Goal: Information Seeking & Learning: Understand process/instructions

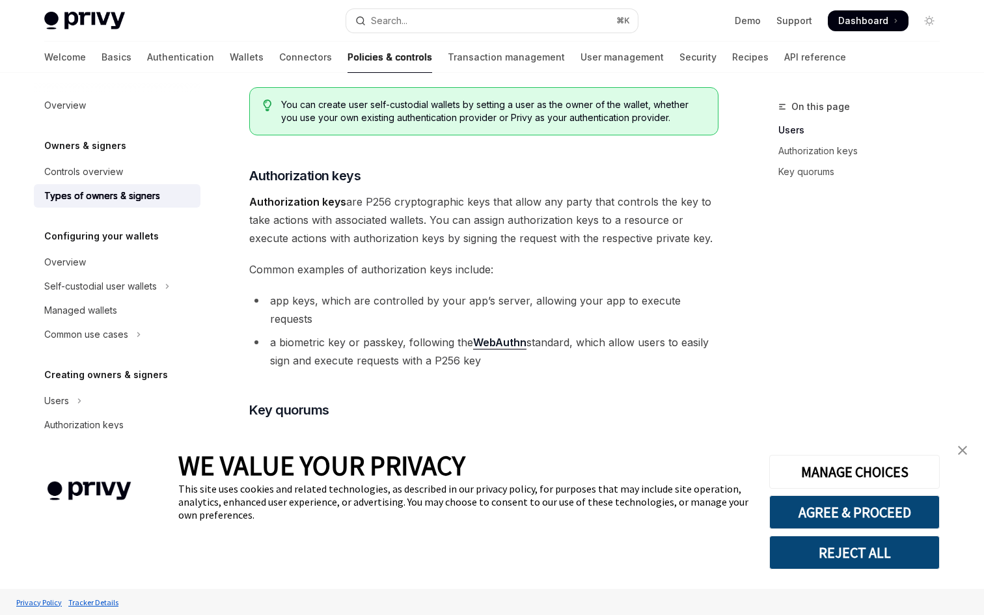
scroll to position [225, 0]
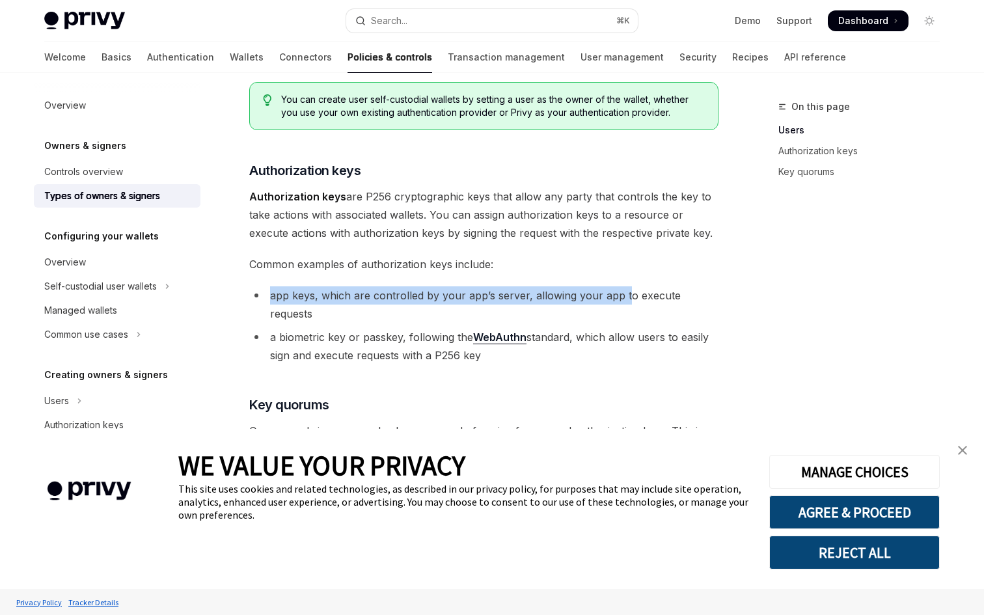
drag, startPoint x: 272, startPoint y: 294, endPoint x: 623, endPoint y: 298, distance: 350.9
click at [623, 298] on li "app keys, which are controlled by your app’s server, allowing your app to execu…" at bounding box center [483, 304] width 469 height 36
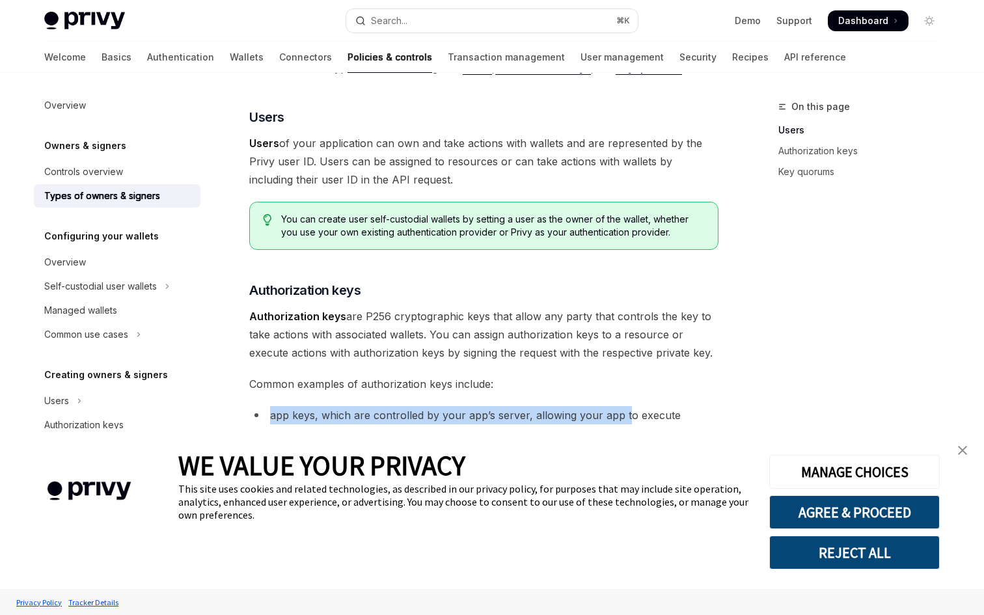
scroll to position [102, 0]
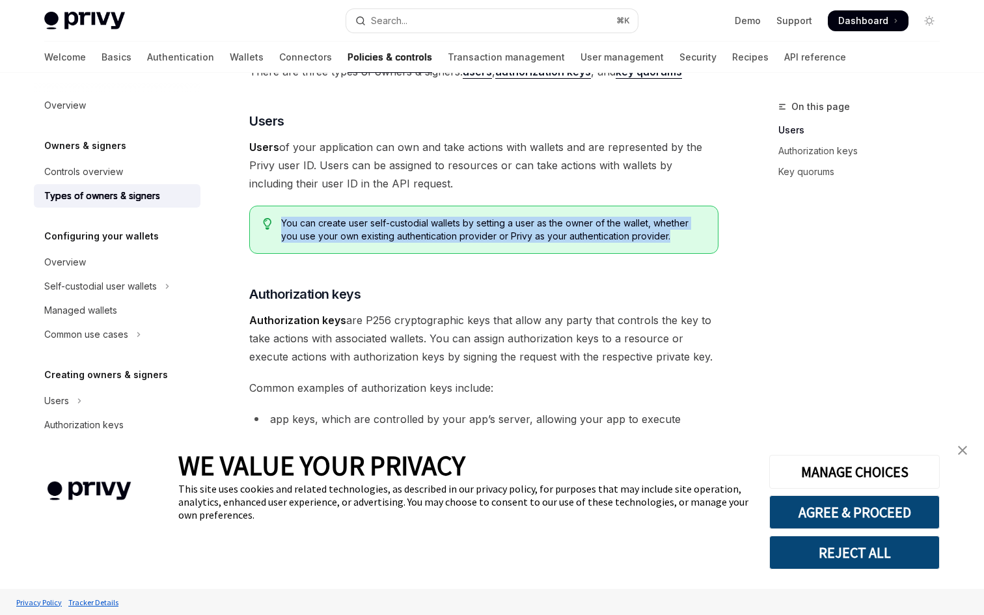
drag, startPoint x: 623, startPoint y: 298, endPoint x: 614, endPoint y: 245, distance: 54.1
click at [614, 245] on div "You can create user self-custodial wallets by setting a user as the owner of th…" at bounding box center [483, 230] width 469 height 48
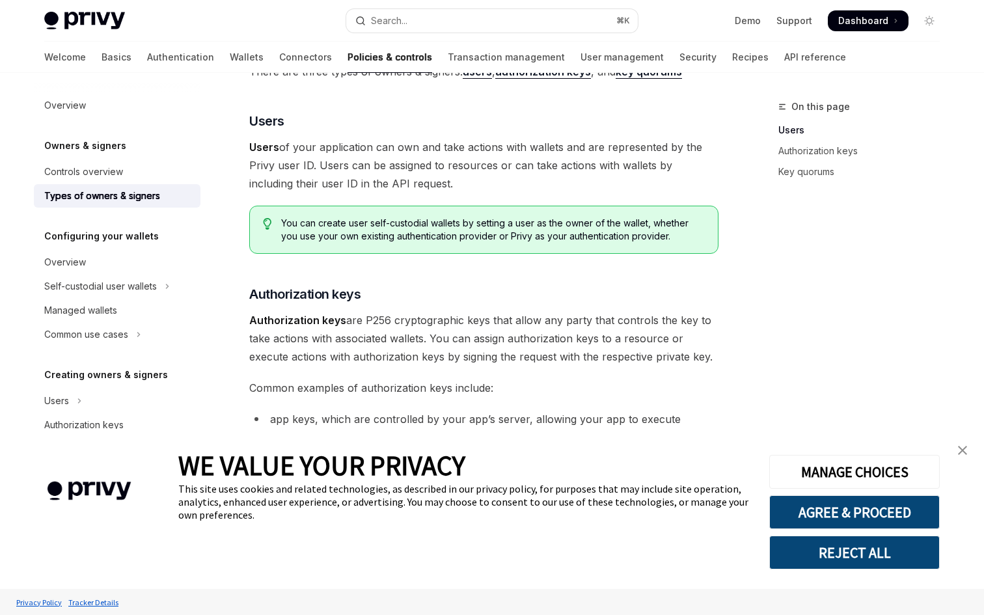
drag, startPoint x: 614, startPoint y: 245, endPoint x: 475, endPoint y: 281, distance: 144.0
click at [475, 281] on div "There are three types of owners & signers: users , authorization keys , and key…" at bounding box center [483, 425] width 469 height 726
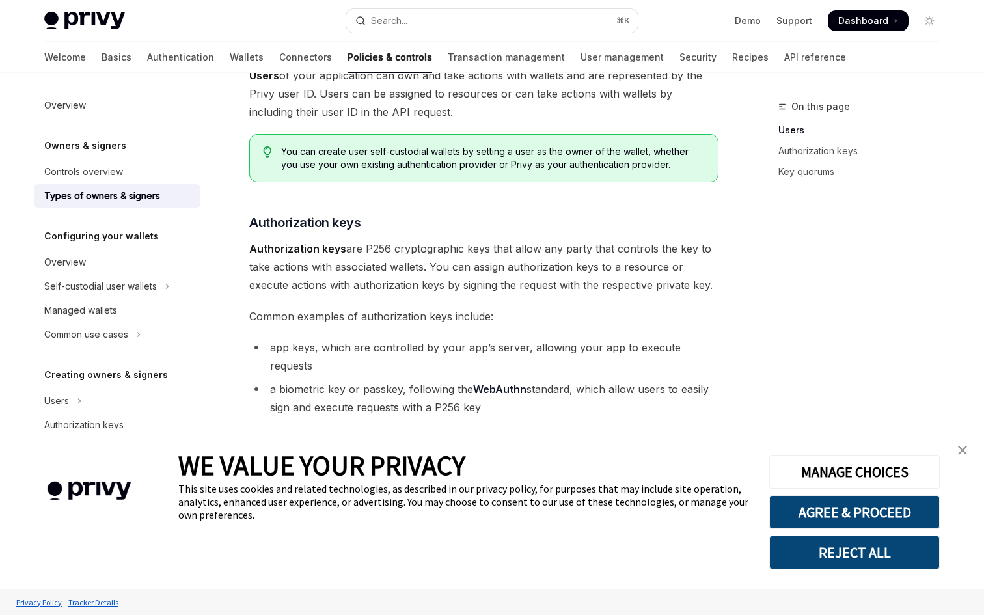
scroll to position [201, 0]
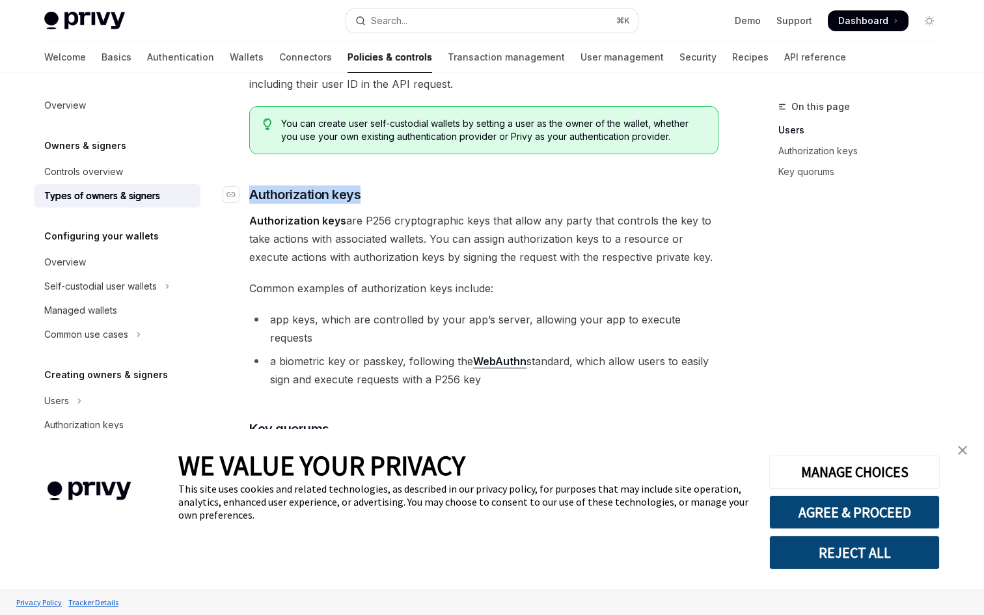
drag, startPoint x: 475, startPoint y: 281, endPoint x: 252, endPoint y: 196, distance: 238.4
click at [252, 196] on h3 "​ Authorization keys" at bounding box center [483, 195] width 469 height 18
copy span "Authorization keys"
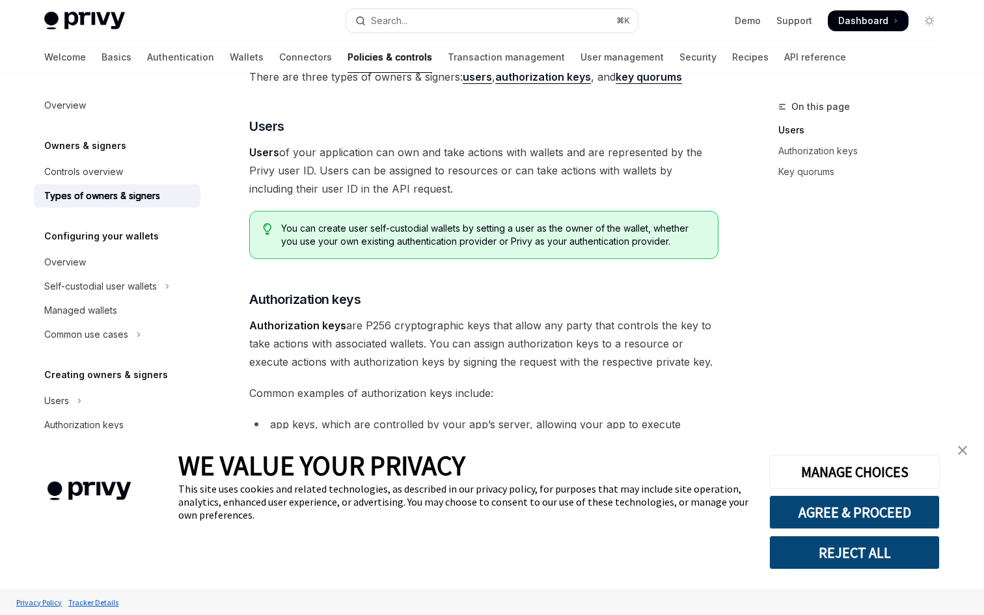
scroll to position [96, 0]
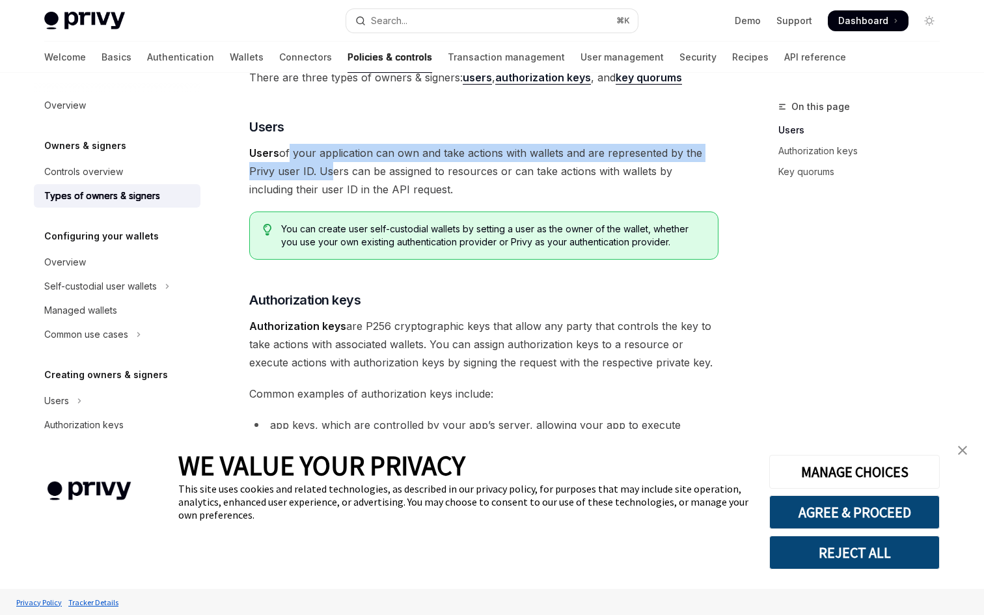
drag, startPoint x: 285, startPoint y: 153, endPoint x: 327, endPoint y: 176, distance: 48.4
click at [327, 176] on span "Users of your application can own and take actions with wallets and are represe…" at bounding box center [483, 171] width 469 height 55
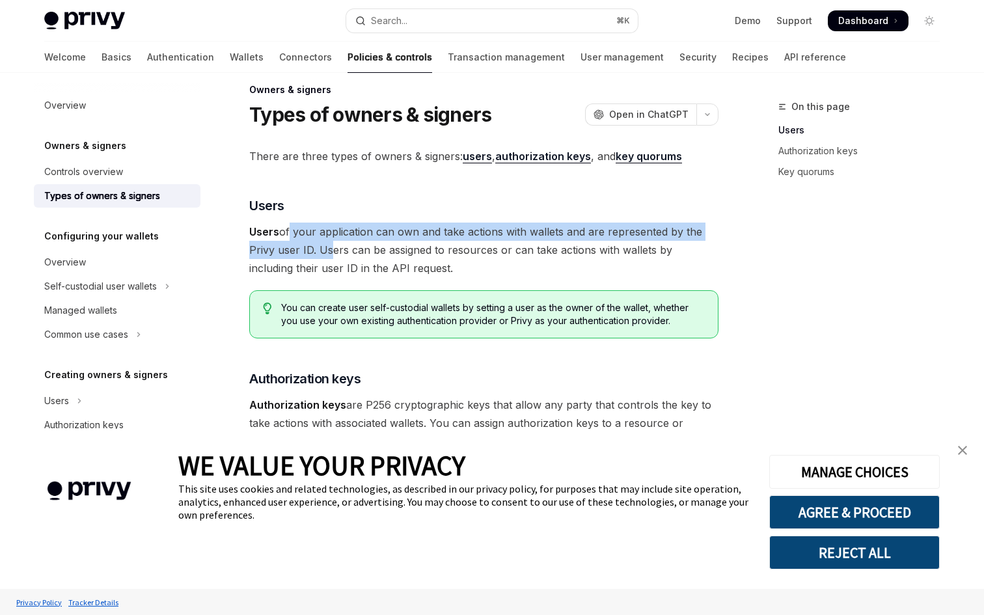
scroll to position [16, 0]
drag, startPoint x: 327, startPoint y: 176, endPoint x: 478, endPoint y: 156, distance: 151.8
click at [478, 156] on strong "users" at bounding box center [477, 156] width 29 height 13
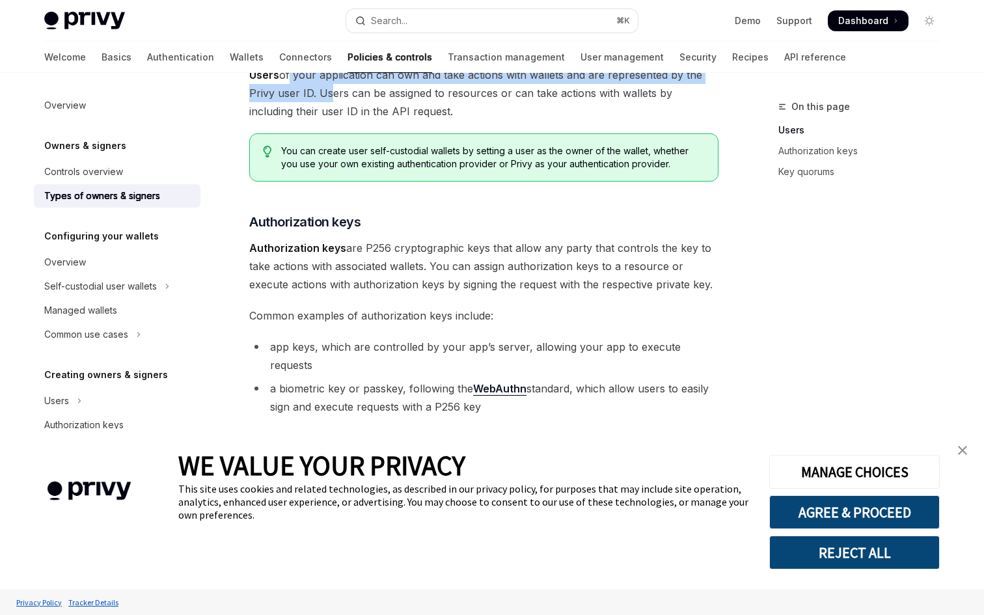
scroll to position [98, 0]
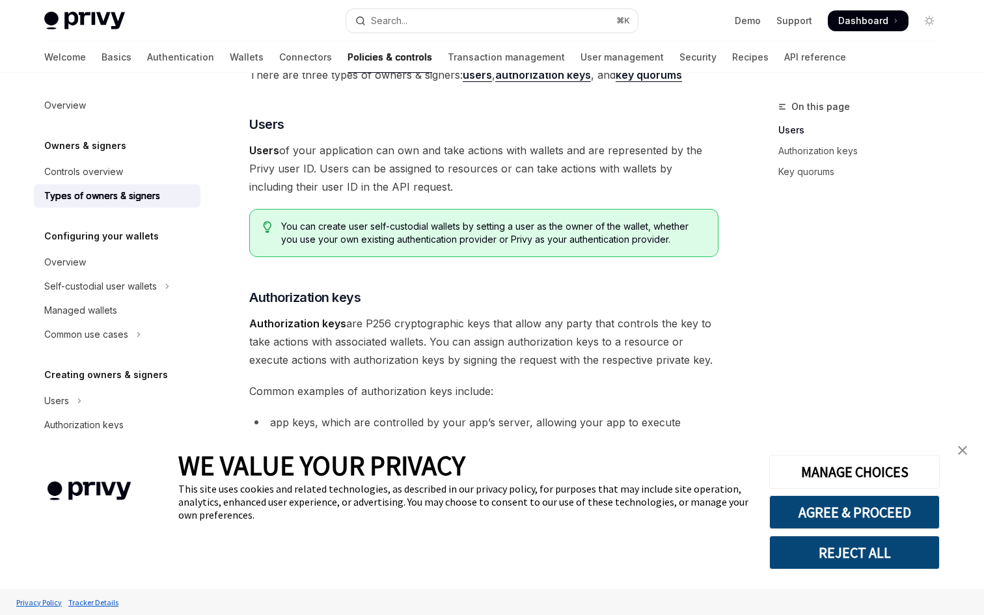
click at [461, 250] on div "You can create user self-custodial wallets by setting a user as the owner of th…" at bounding box center [483, 233] width 469 height 48
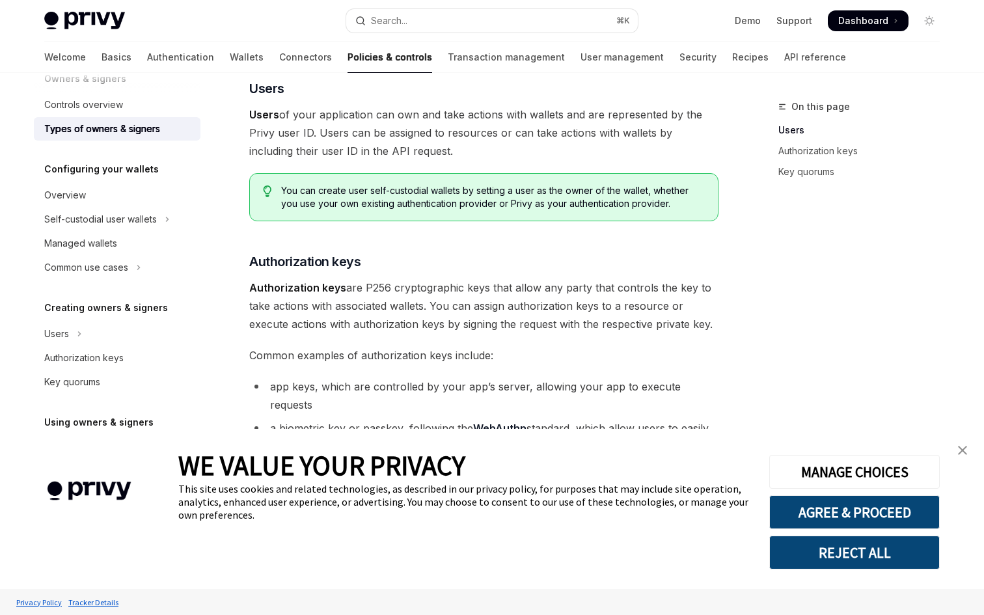
scroll to position [73, 0]
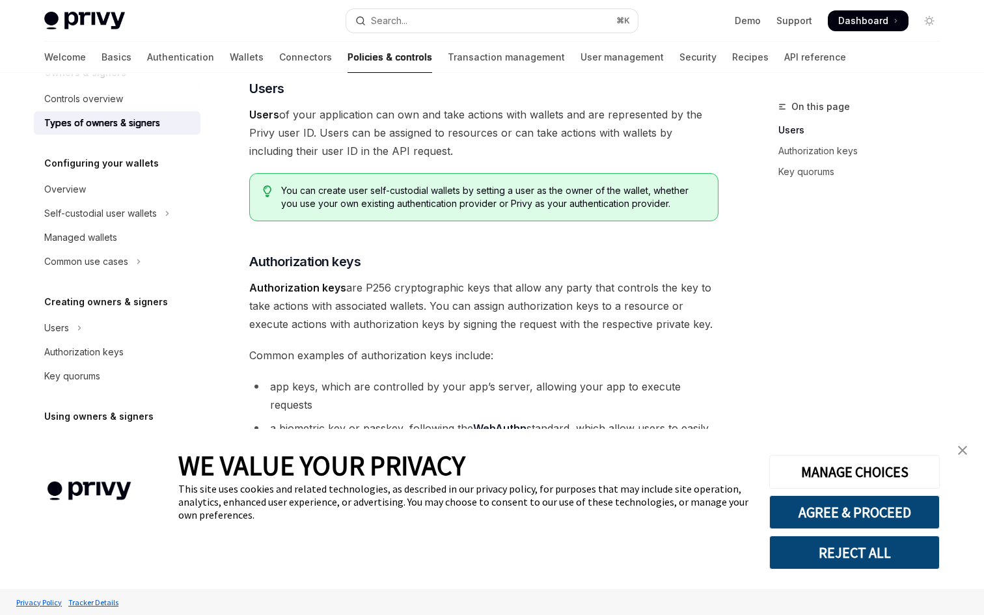
click at [94, 239] on div "Managed wallets" at bounding box center [80, 238] width 73 height 16
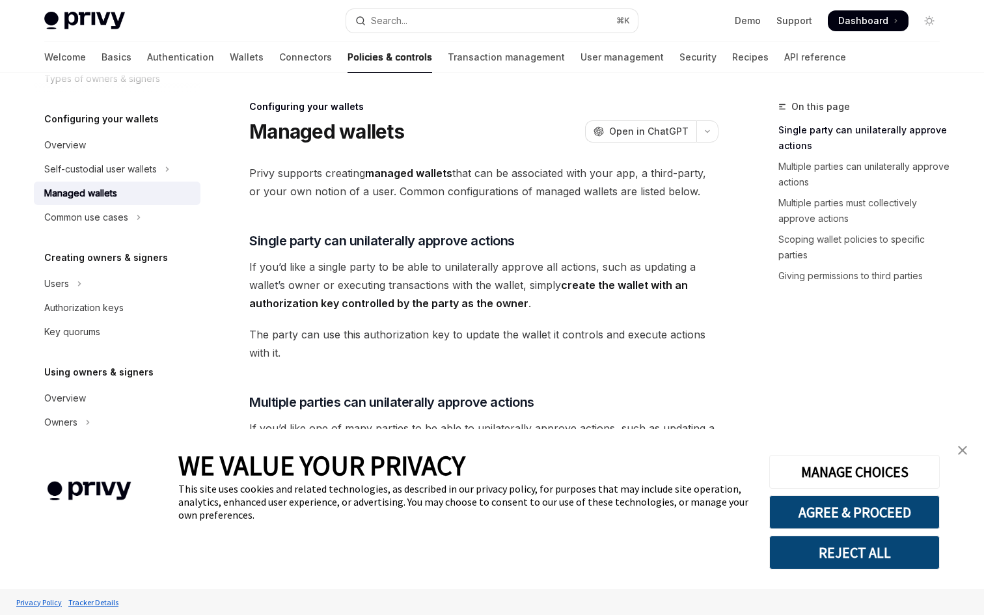
scroll to position [158, 0]
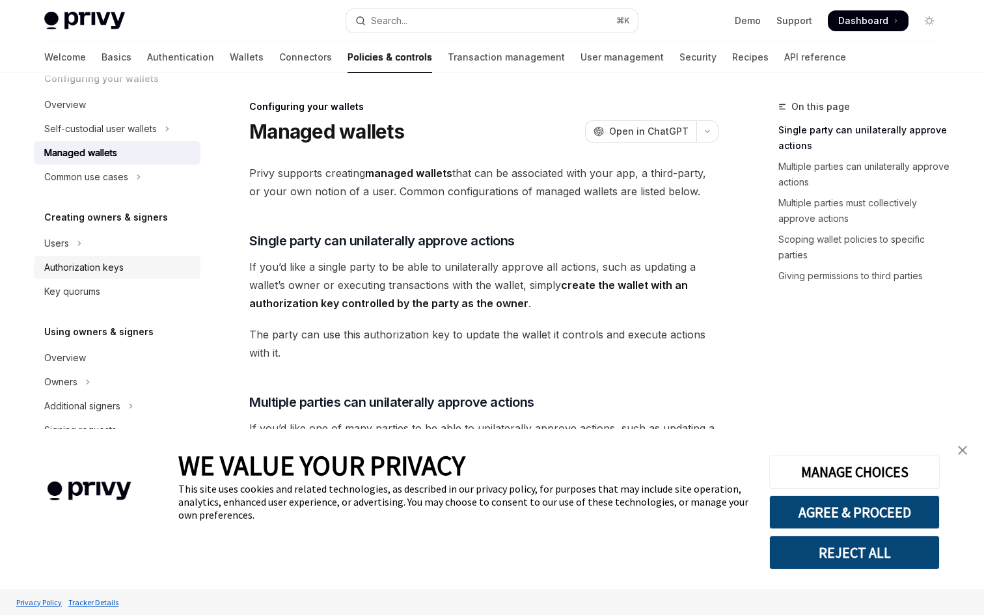
drag, startPoint x: 478, startPoint y: 156, endPoint x: 81, endPoint y: 272, distance: 413.2
click at [81, 272] on div "Authorization keys" at bounding box center [83, 268] width 79 height 16
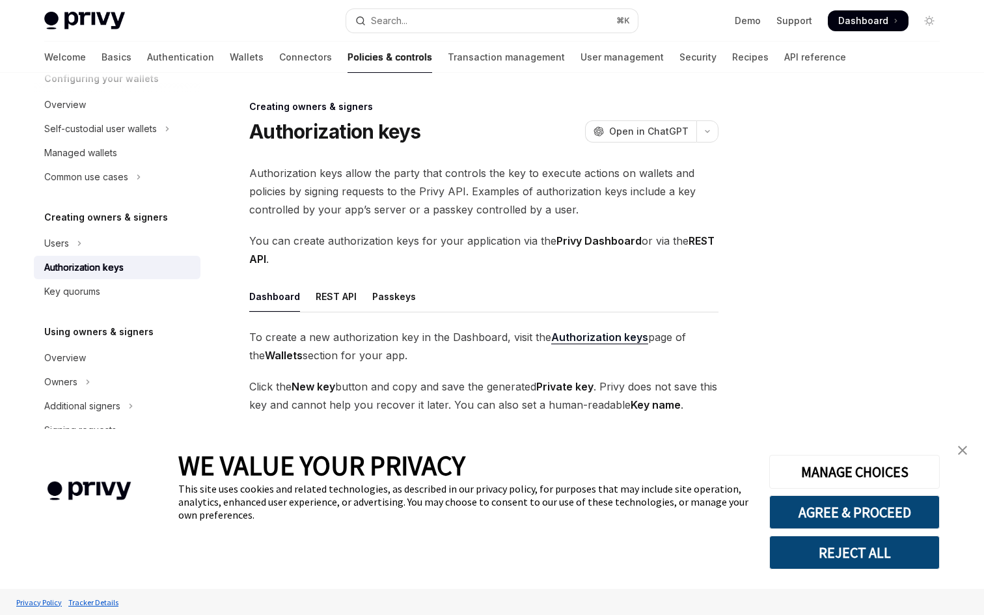
click at [62, 248] on div "Users" at bounding box center [56, 244] width 25 height 16
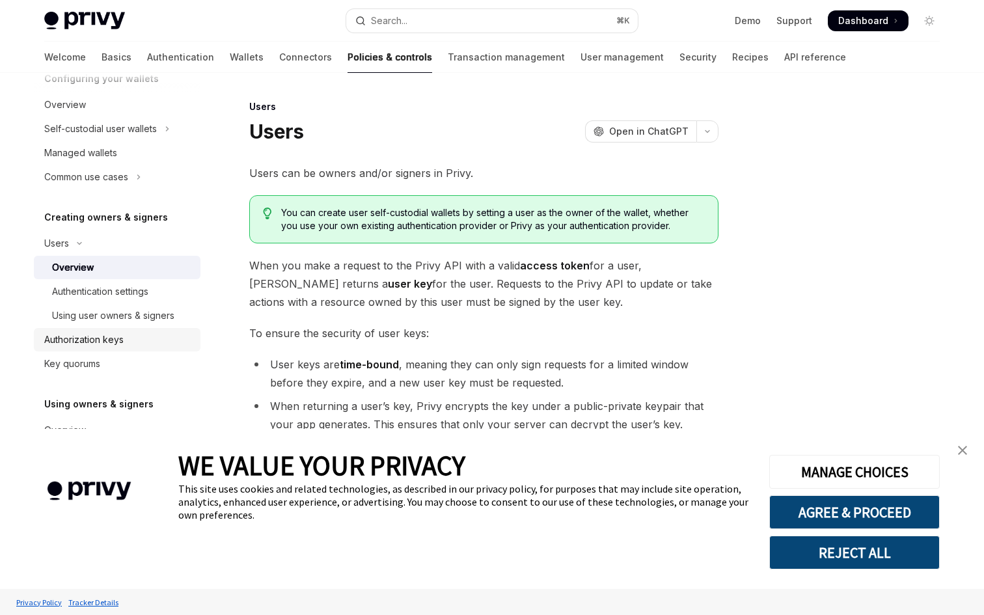
click at [82, 298] on div "Authentication settings" at bounding box center [100, 292] width 96 height 16
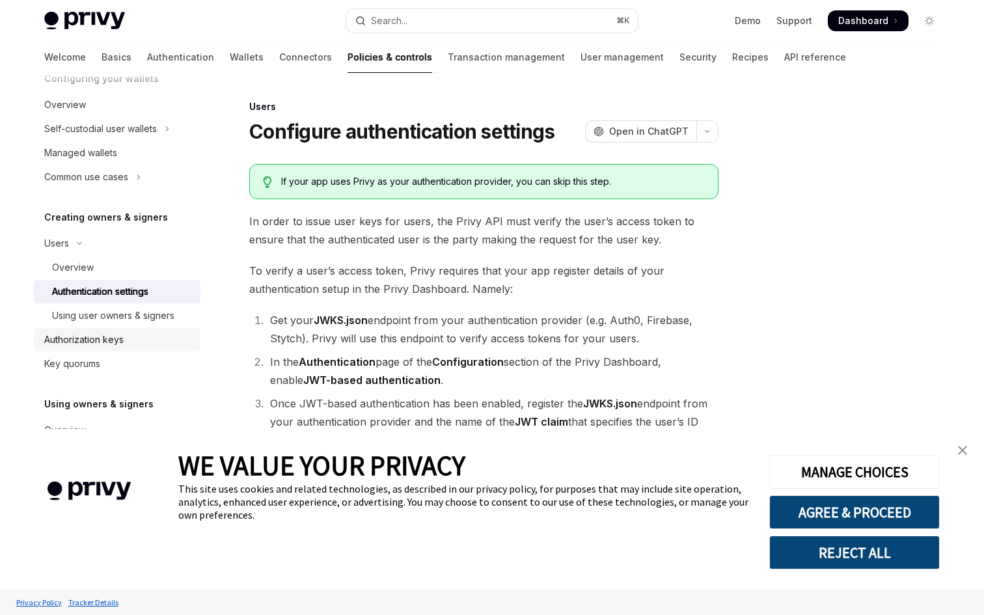
click at [119, 309] on div "Using user owners & signers" at bounding box center [113, 316] width 122 height 16
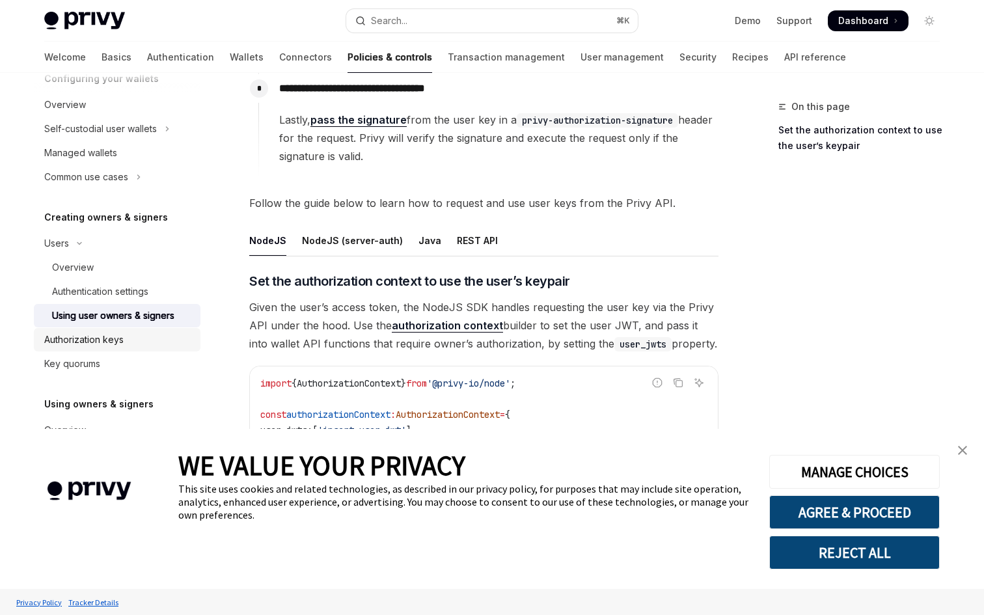
scroll to position [422, 0]
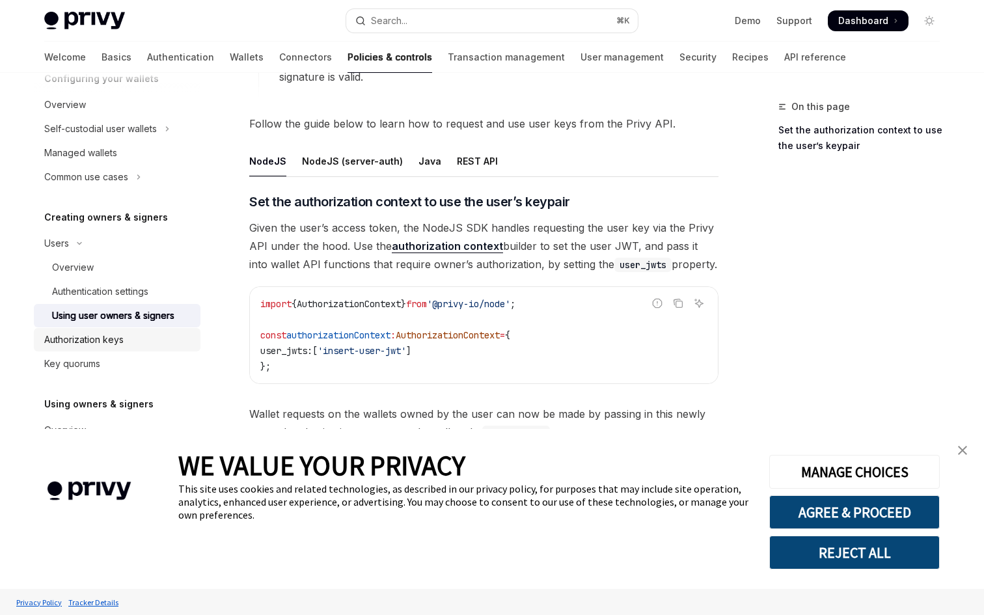
click at [340, 159] on div "NodeJS (server-auth)" at bounding box center [352, 161] width 101 height 31
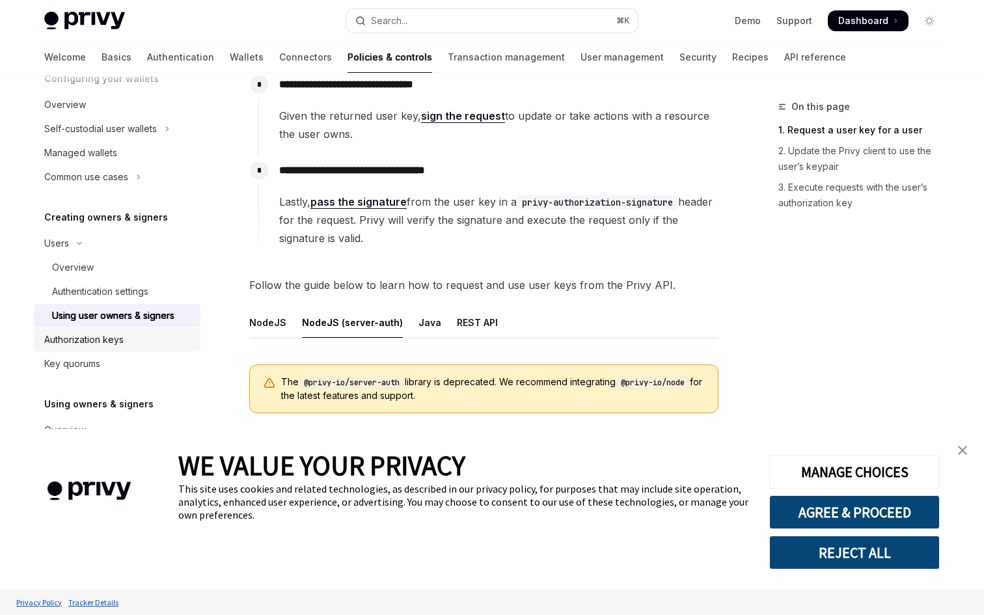
scroll to position [260, 0]
drag, startPoint x: 81, startPoint y: 272, endPoint x: 90, endPoint y: 333, distance: 61.9
click at [90, 333] on div "Authorization keys" at bounding box center [83, 340] width 79 height 16
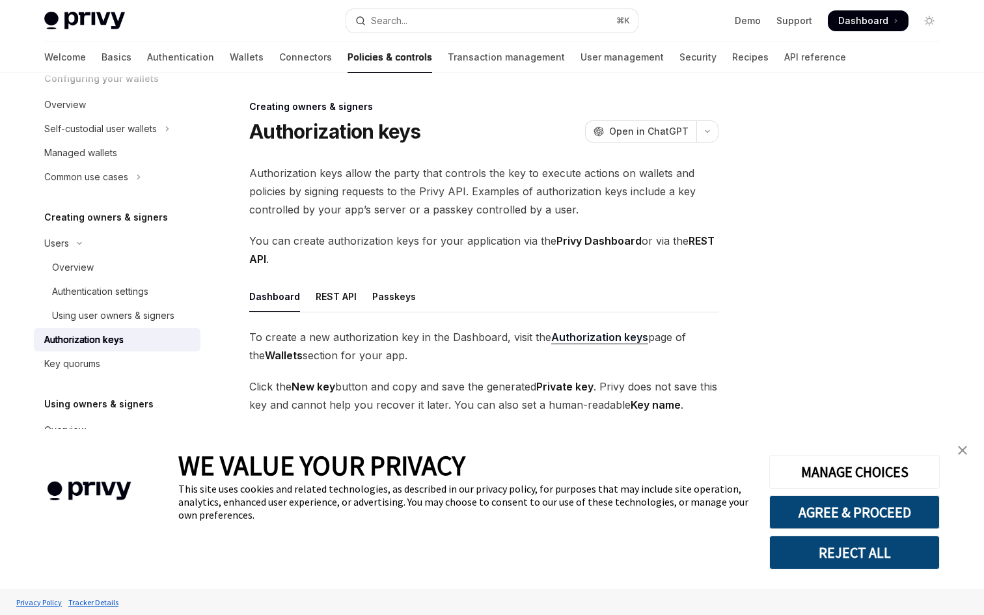
scroll to position [34, 0]
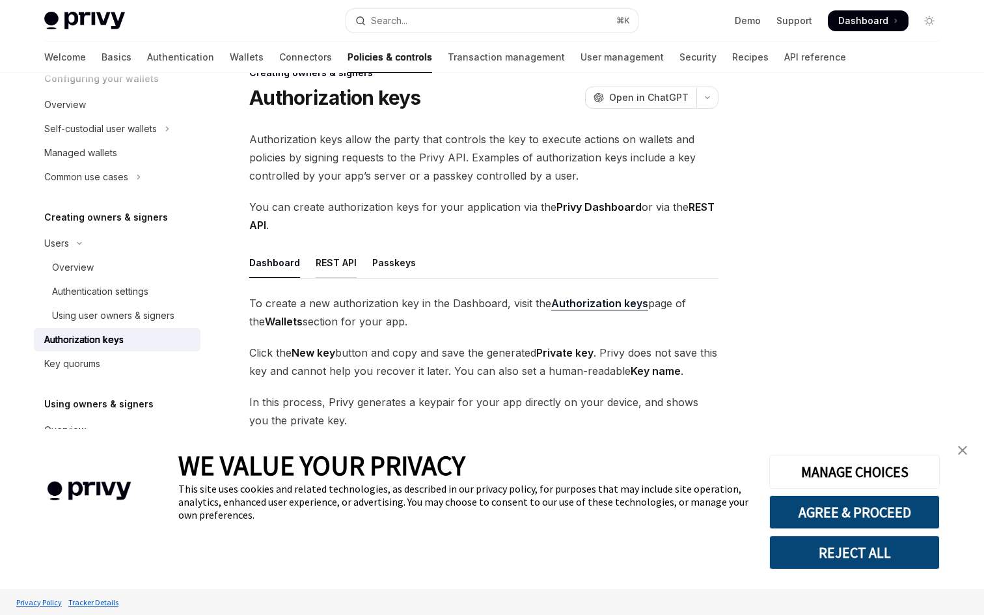
drag, startPoint x: 90, startPoint y: 333, endPoint x: 337, endPoint y: 271, distance: 254.3
click at [337, 271] on div "REST API" at bounding box center [336, 262] width 41 height 31
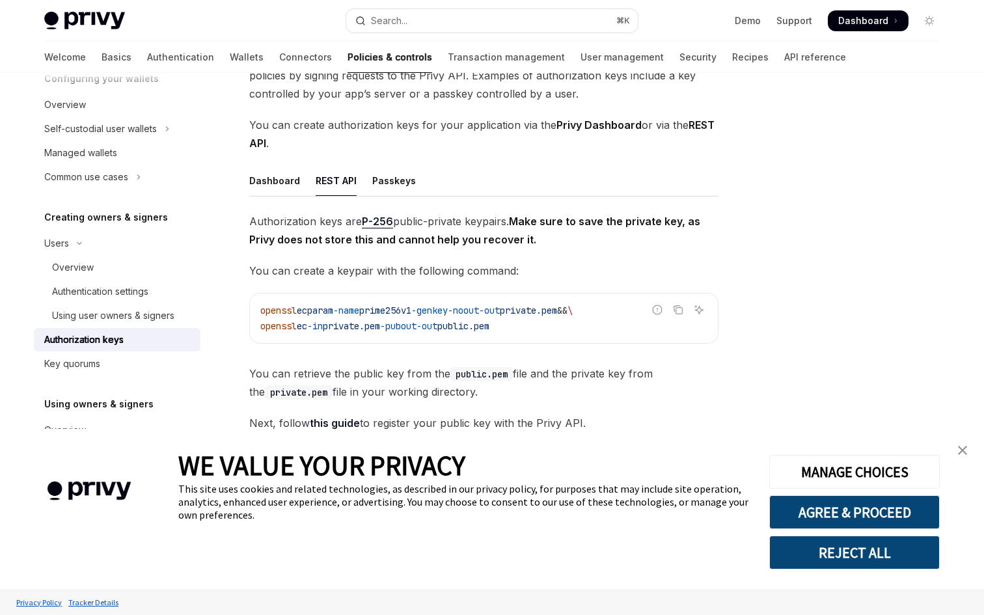
scroll to position [154, 0]
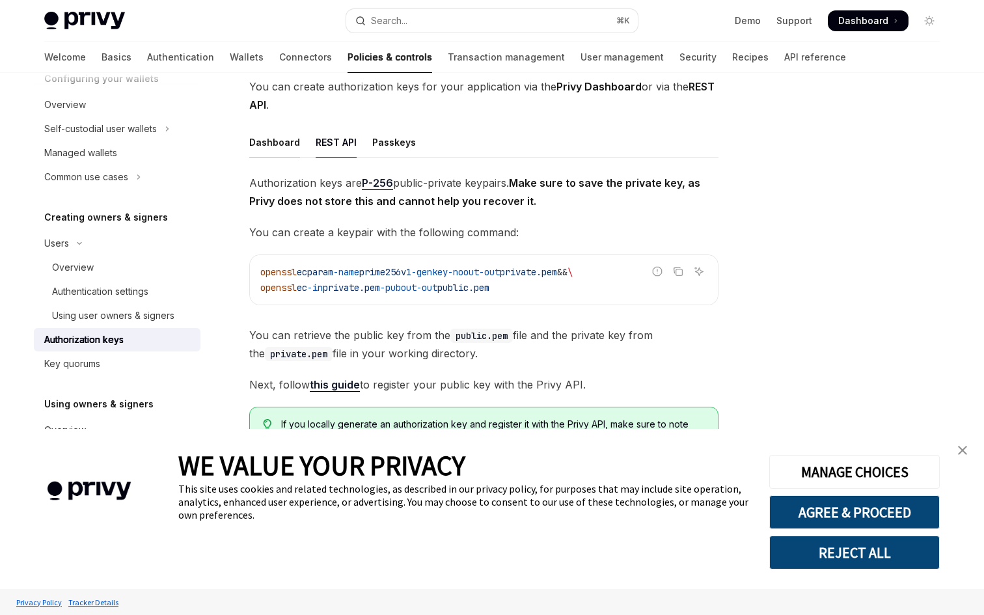
drag, startPoint x: 337, startPoint y: 271, endPoint x: 278, endPoint y: 148, distance: 136.5
click at [278, 148] on div "Dashboard" at bounding box center [274, 142] width 51 height 31
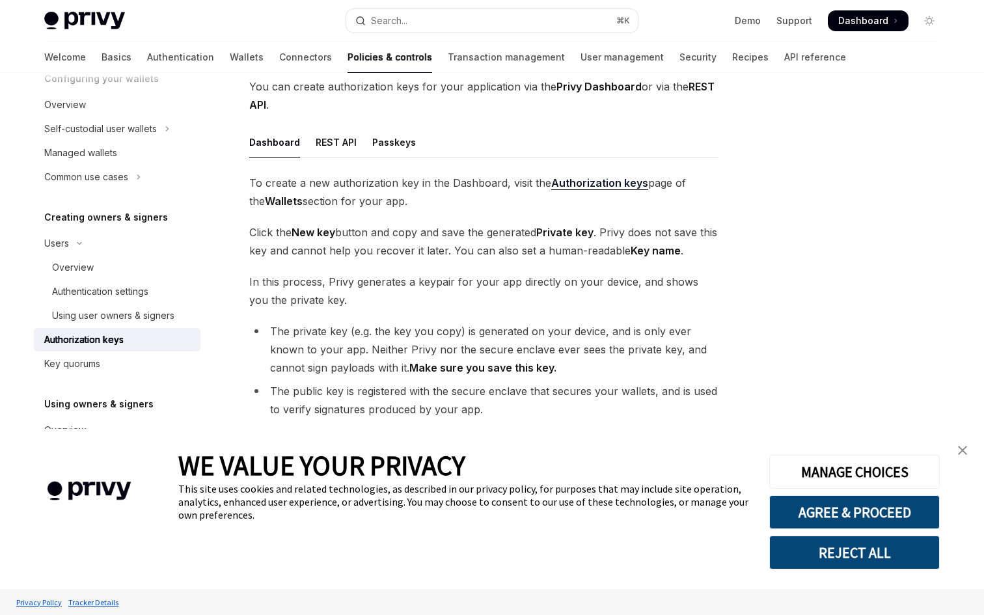
click at [330, 148] on div "REST API" at bounding box center [336, 142] width 41 height 31
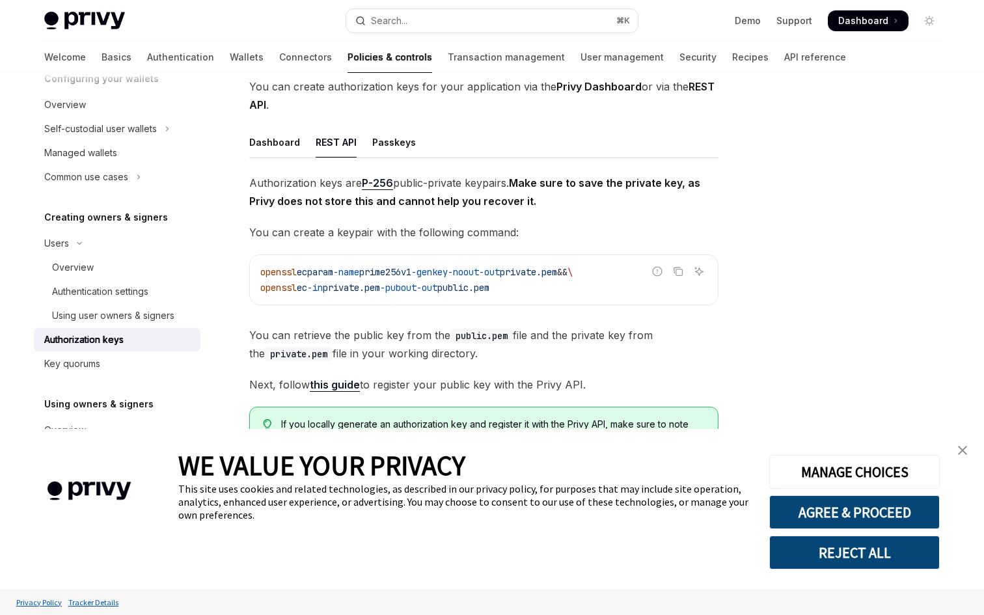
click at [391, 148] on div "Passkeys" at bounding box center [394, 142] width 44 height 31
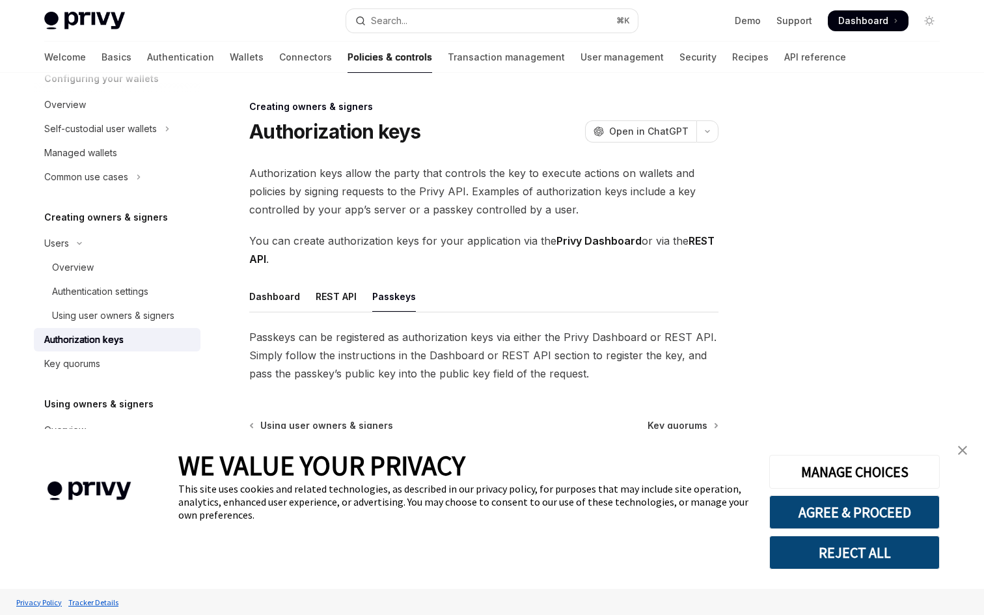
click at [328, 302] on div "REST API" at bounding box center [336, 296] width 41 height 31
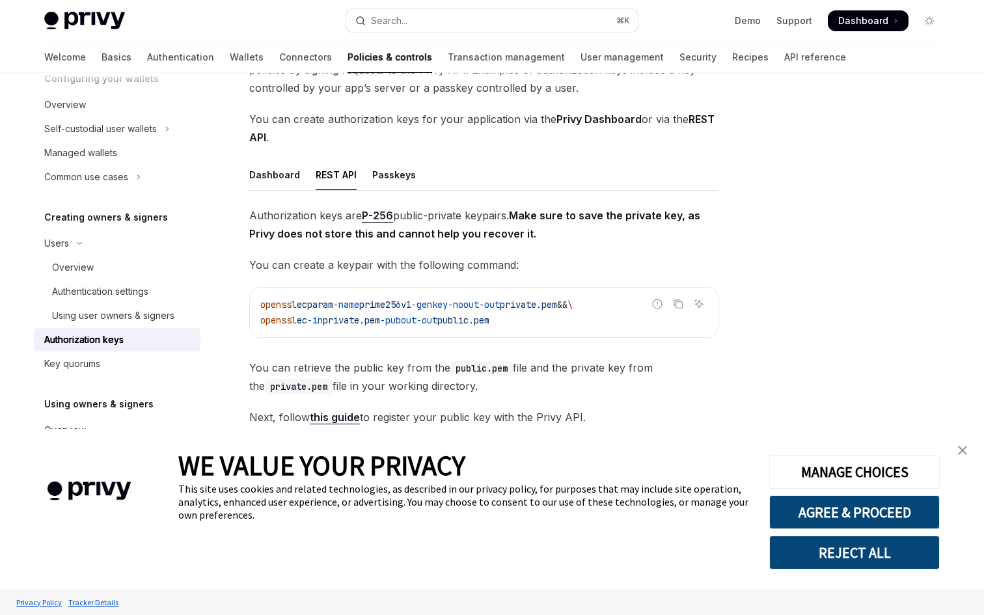
scroll to position [228, 0]
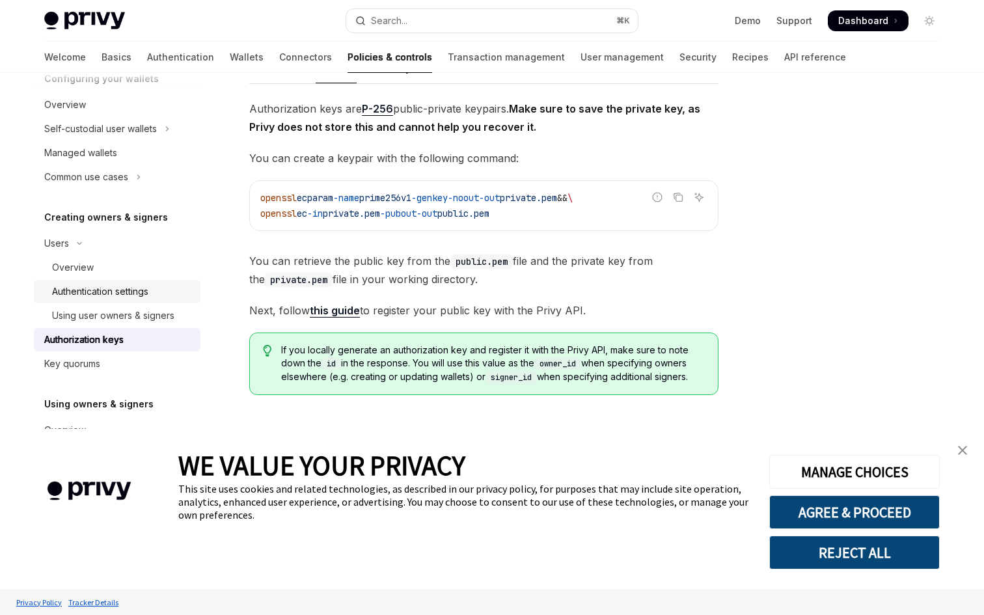
drag, startPoint x: 278, startPoint y: 148, endPoint x: 77, endPoint y: 302, distance: 252.6
click at [77, 302] on link "Authentication settings" at bounding box center [117, 291] width 167 height 23
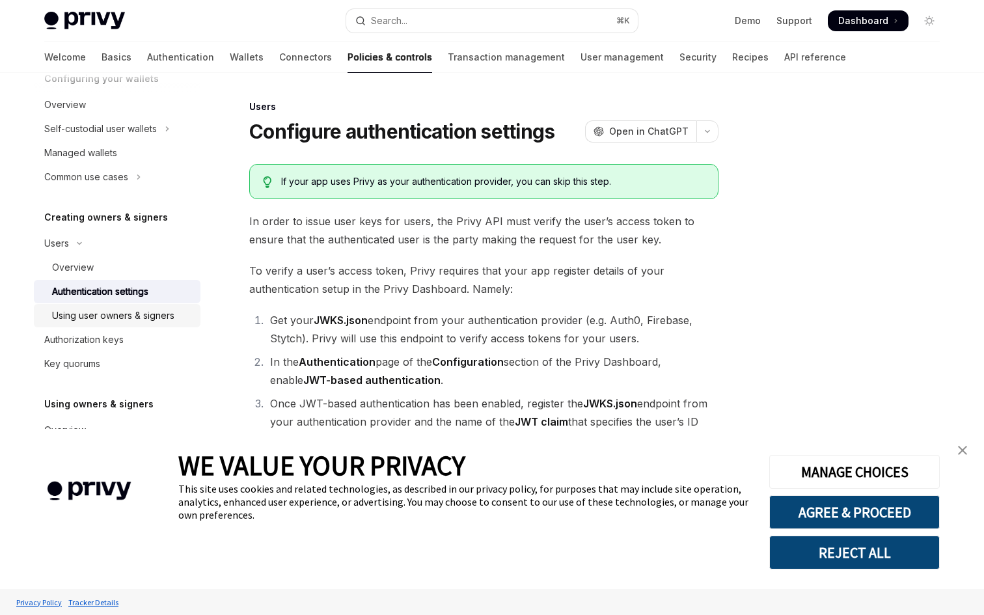
drag, startPoint x: 77, startPoint y: 302, endPoint x: 79, endPoint y: 320, distance: 18.3
click at [79, 320] on div "Using user owners & signers" at bounding box center [113, 316] width 122 height 16
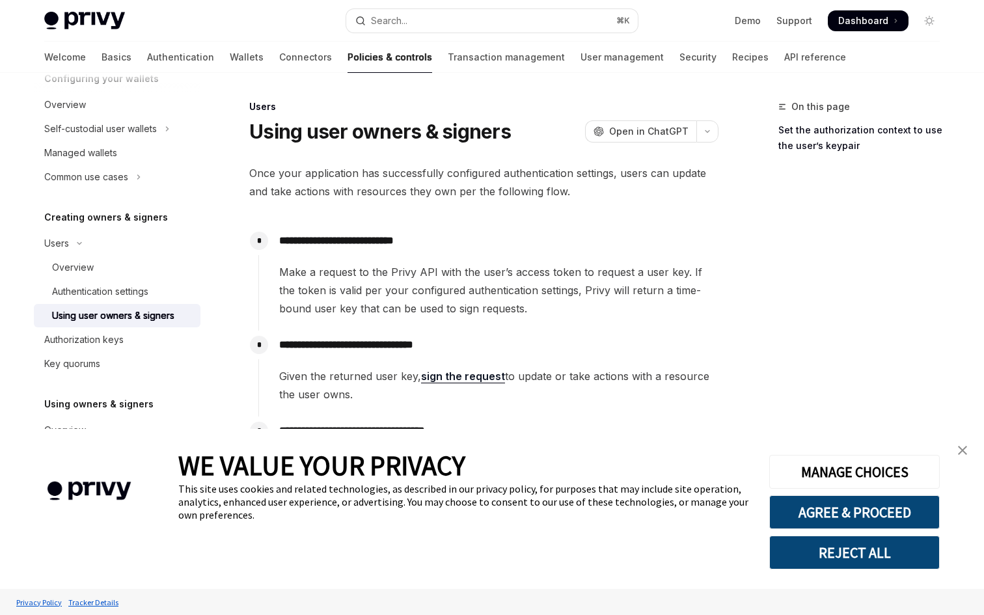
click at [81, 283] on link "Authentication settings" at bounding box center [117, 291] width 167 height 23
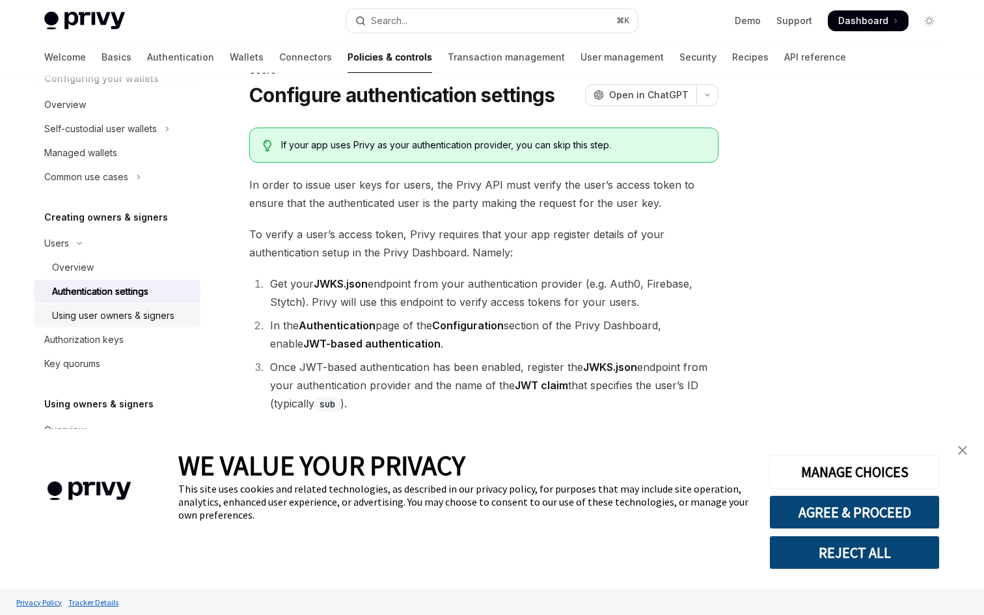
scroll to position [94, 0]
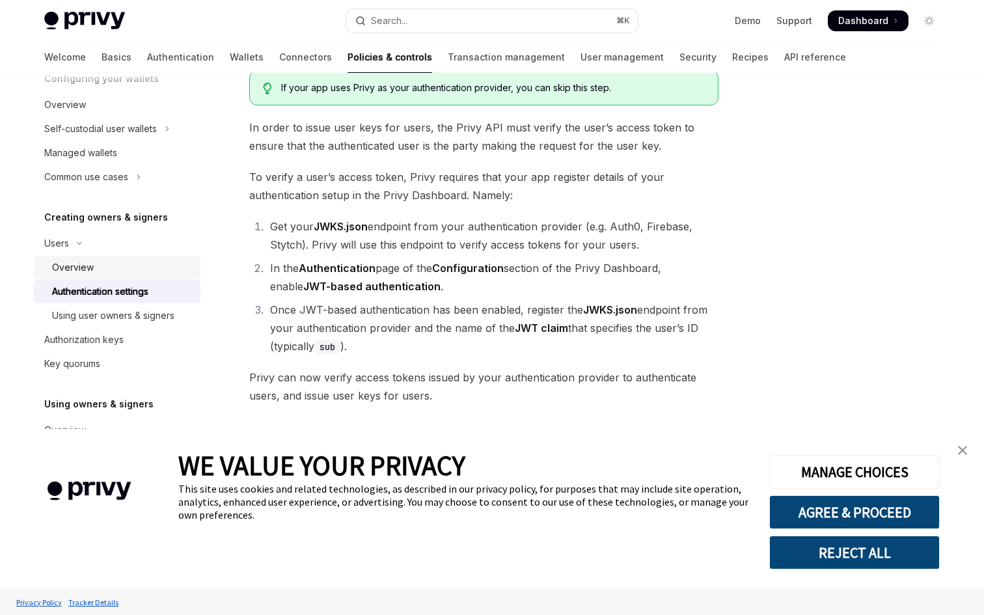
drag, startPoint x: 79, startPoint y: 320, endPoint x: 128, endPoint y: 266, distance: 72.4
click at [128, 266] on div "Overview" at bounding box center [122, 268] width 141 height 16
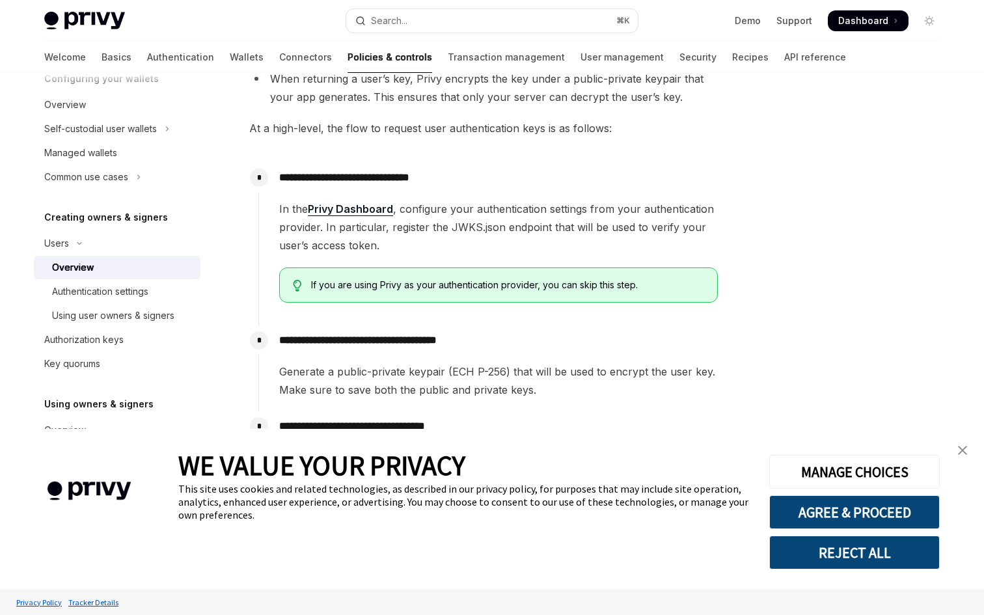
scroll to position [439, 0]
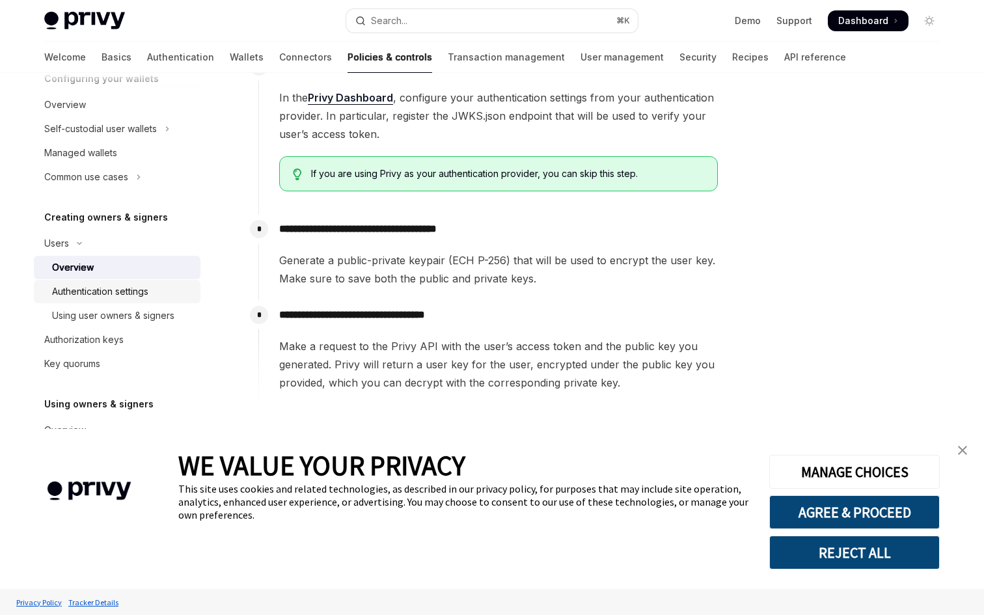
drag, startPoint x: 128, startPoint y: 266, endPoint x: 98, endPoint y: 288, distance: 37.2
click at [98, 288] on div "Authentication settings" at bounding box center [100, 292] width 96 height 16
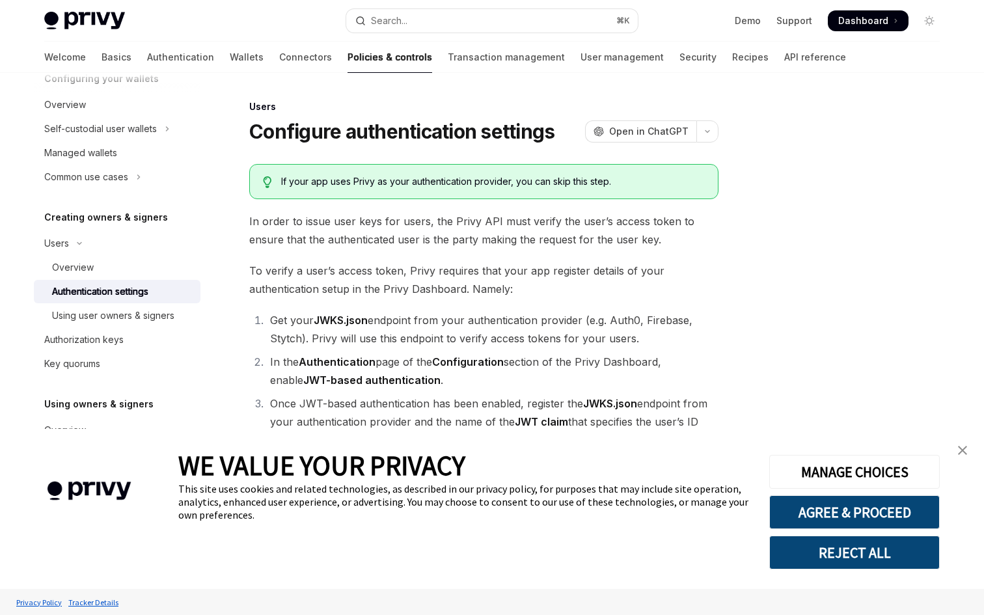
scroll to position [94, 0]
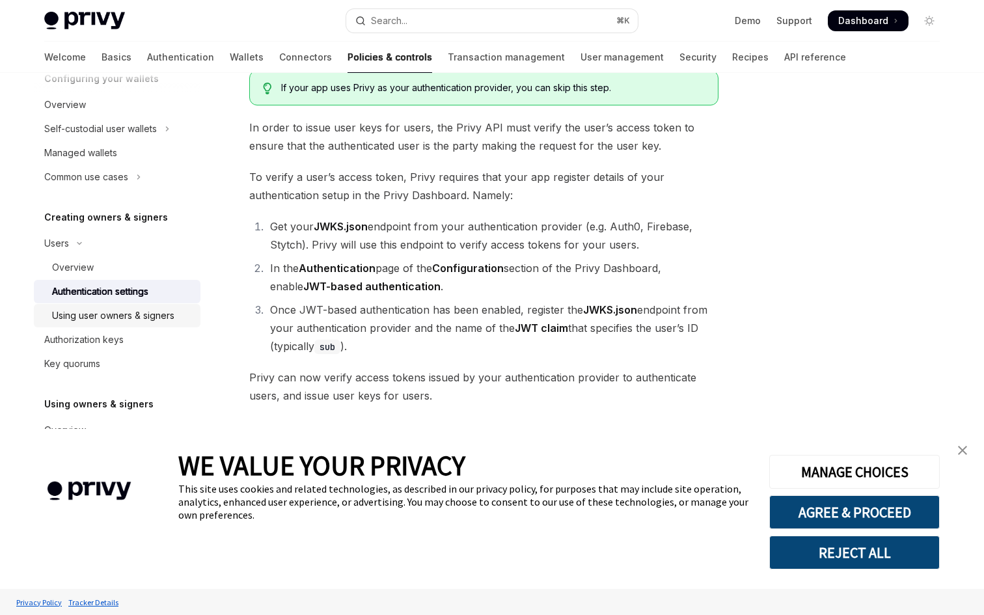
drag, startPoint x: 98, startPoint y: 288, endPoint x: 79, endPoint y: 318, distance: 35.4
click at [79, 318] on div "Using user owners & signers" at bounding box center [113, 316] width 122 height 16
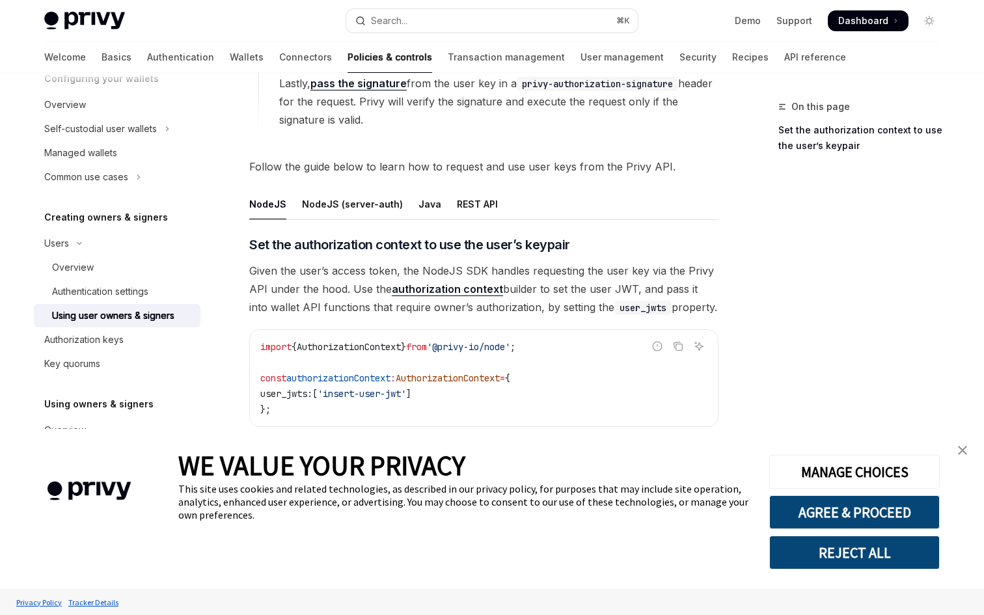
scroll to position [398, 0]
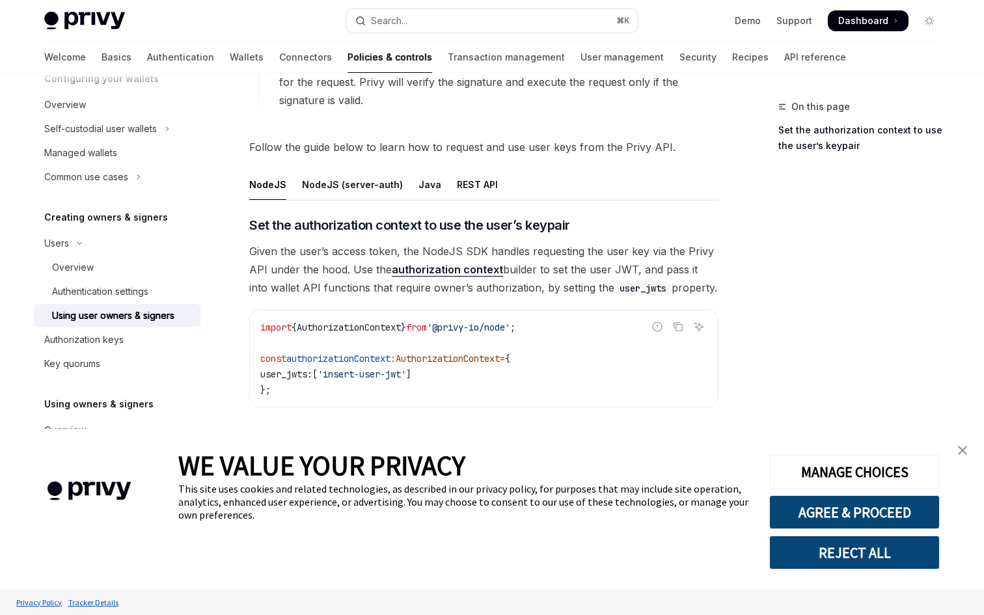
click at [350, 182] on div "NodeJS (server-auth)" at bounding box center [352, 184] width 101 height 31
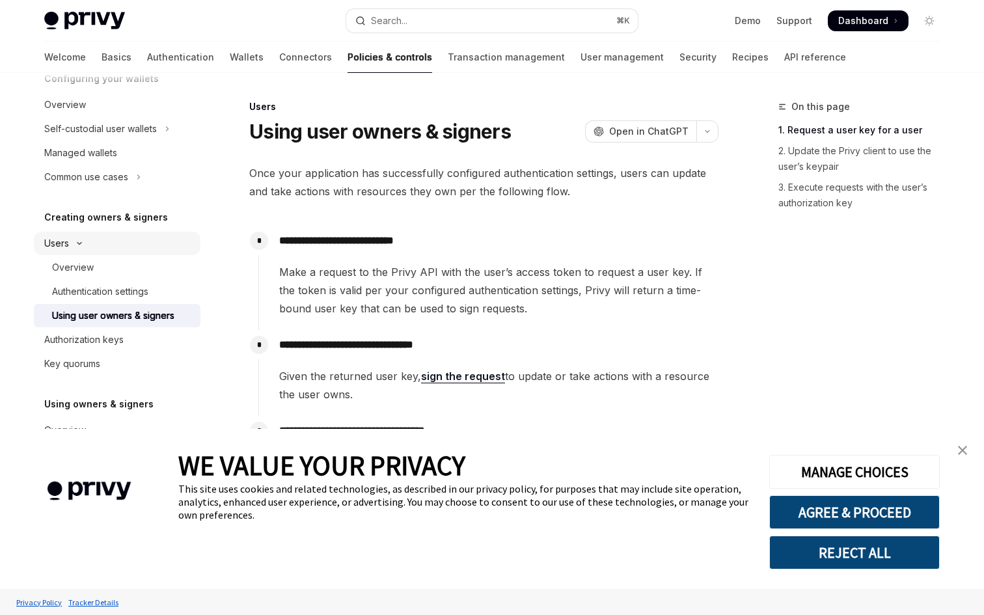
drag, startPoint x: 79, startPoint y: 318, endPoint x: 59, endPoint y: 249, distance: 72.3
click at [59, 249] on div "Users" at bounding box center [56, 244] width 25 height 16
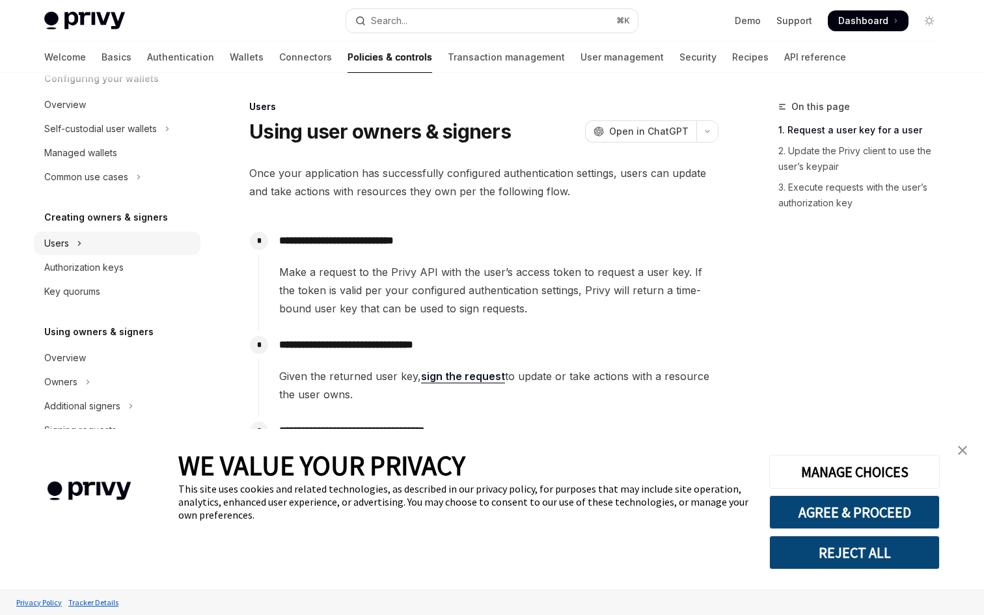
click at [59, 249] on div "Users" at bounding box center [56, 244] width 25 height 16
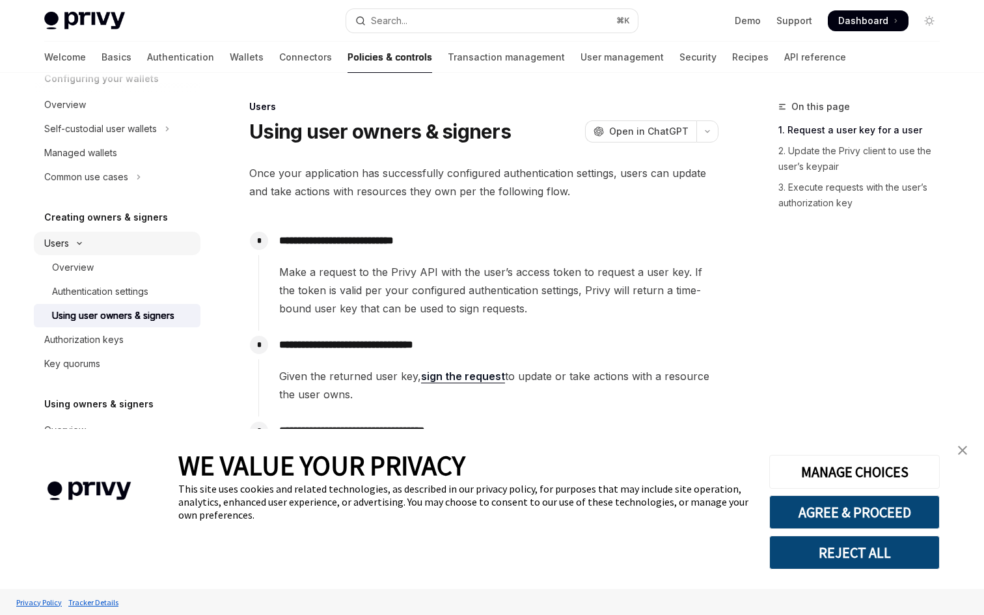
click at [80, 265] on div "Overview" at bounding box center [73, 268] width 42 height 16
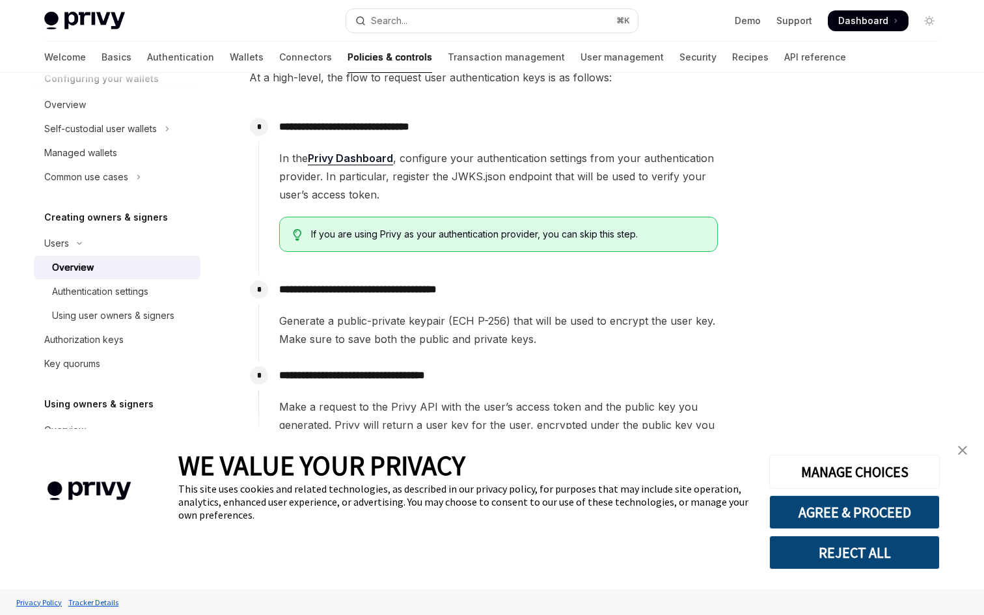
scroll to position [439, 0]
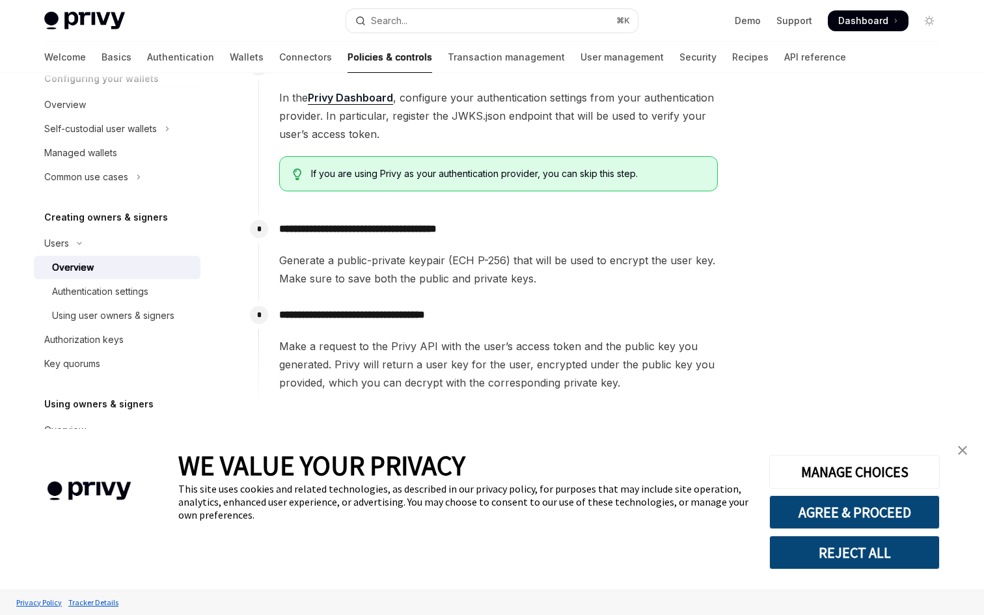
click at [329, 230] on p "**********" at bounding box center [498, 229] width 439 height 18
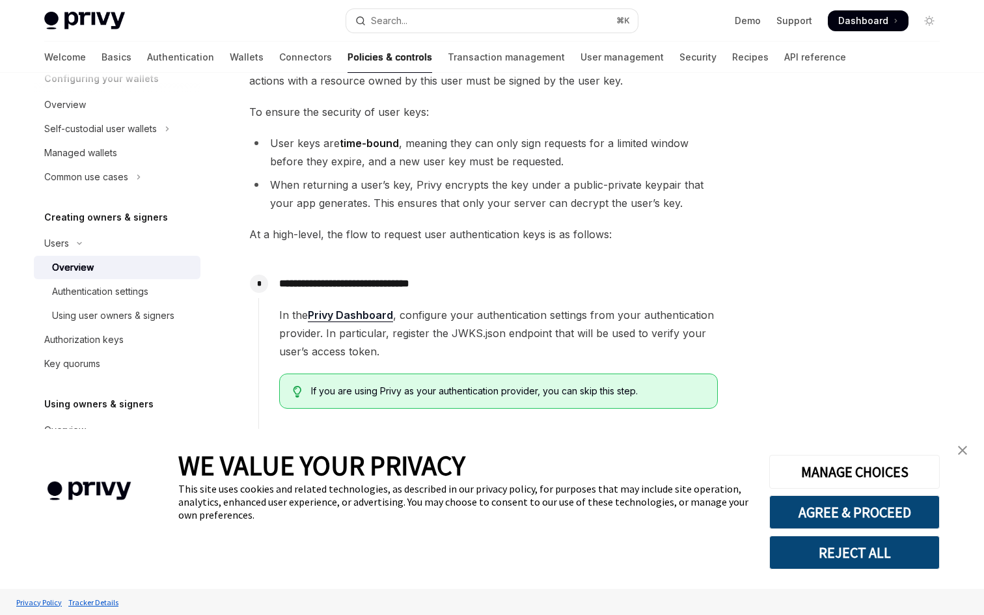
scroll to position [217, 0]
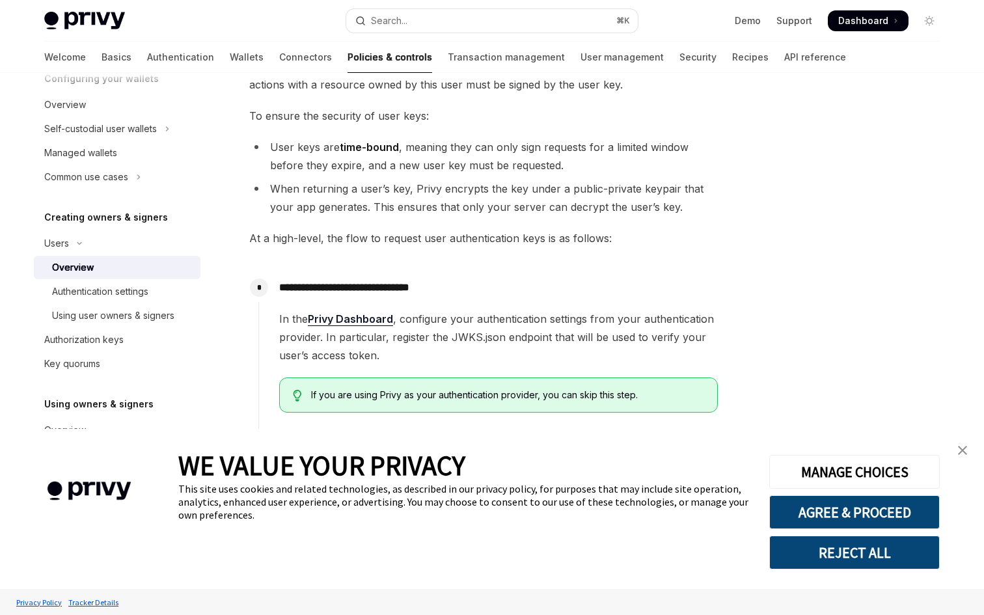
drag, startPoint x: 329, startPoint y: 230, endPoint x: 467, endPoint y: 340, distance: 176.5
click at [467, 340] on span "In the Privy Dashboard , configure your authentication settings from your authe…" at bounding box center [498, 337] width 439 height 55
drag, startPoint x: 467, startPoint y: 340, endPoint x: 311, endPoint y: 353, distance: 156.8
click at [311, 353] on span "In the Privy Dashboard , configure your authentication settings from your authe…" at bounding box center [498, 337] width 439 height 55
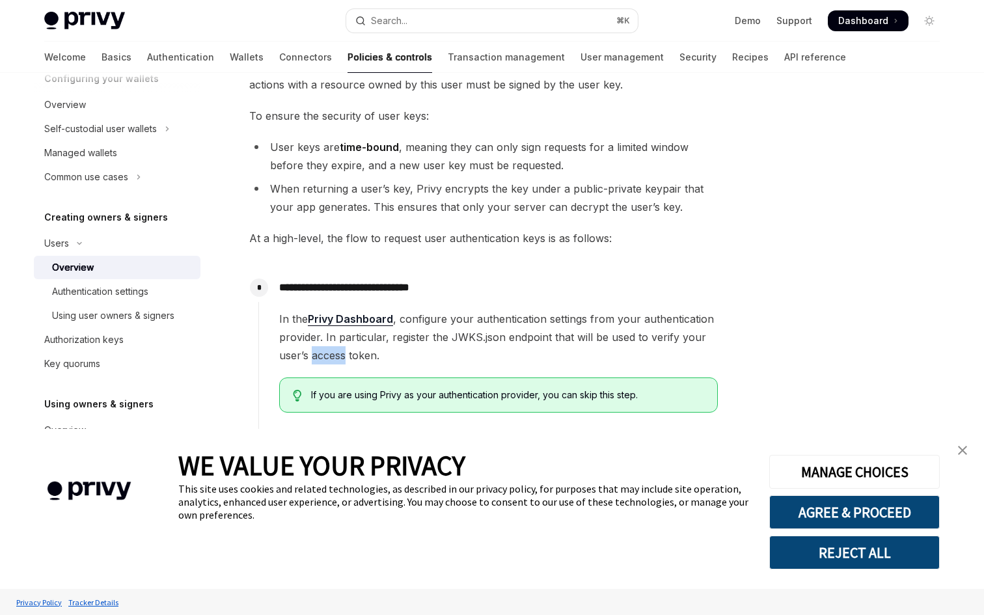
click at [311, 353] on span "In the Privy Dashboard , configure your authentication settings from your authe…" at bounding box center [498, 337] width 439 height 55
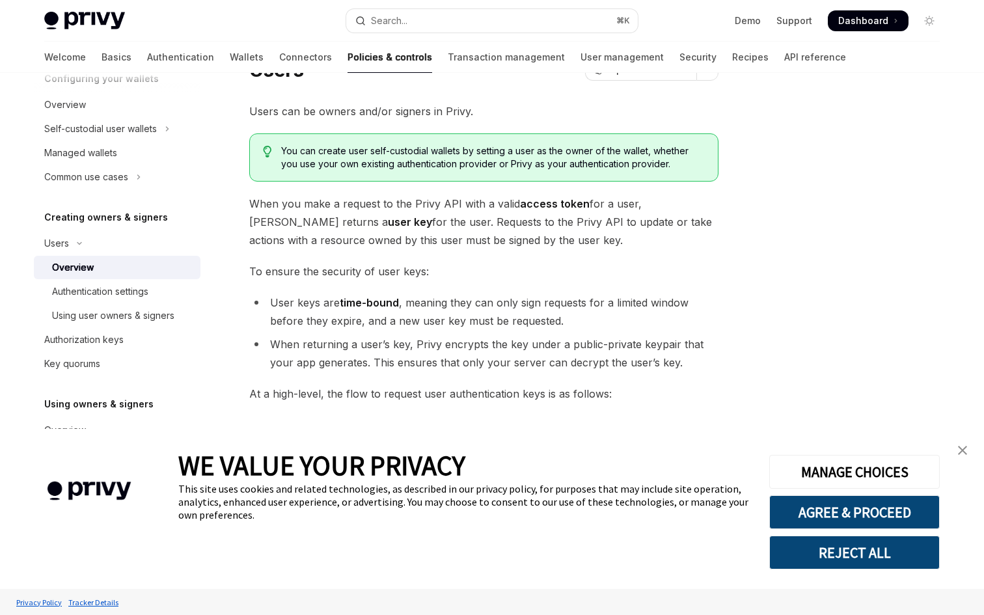
scroll to position [61, 0]
drag, startPoint x: 311, startPoint y: 353, endPoint x: 305, endPoint y: 301, distance: 52.5
click at [305, 301] on li "User keys are time-bound , meaning they can only sign requests for a limited wi…" at bounding box center [483, 312] width 469 height 36
drag, startPoint x: 305, startPoint y: 301, endPoint x: 480, endPoint y: 338, distance: 179.0
click at [480, 338] on li "When returning a user’s key, Privy encrypts the key under a public-private keyp…" at bounding box center [483, 354] width 469 height 36
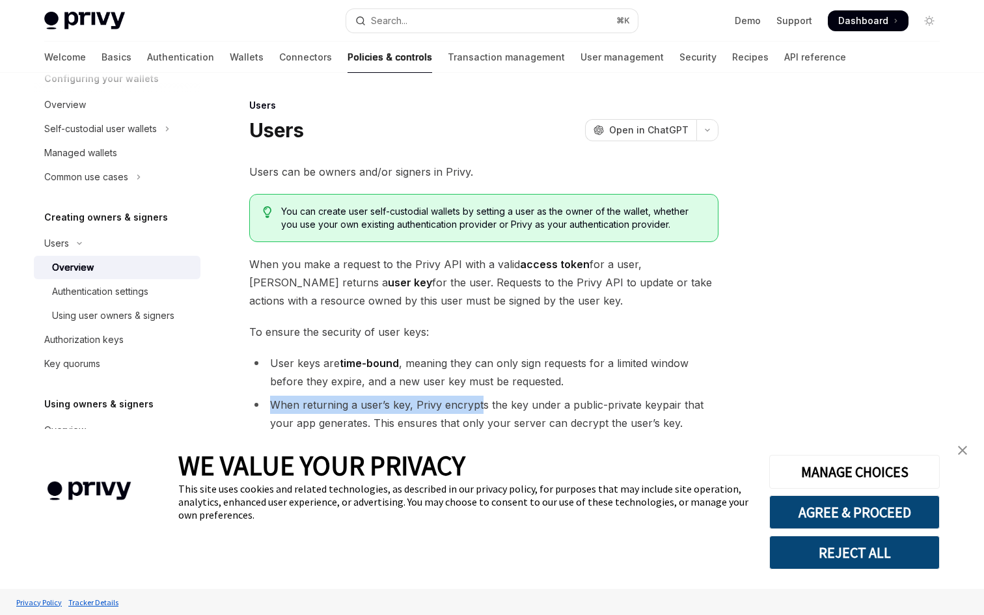
scroll to position [0, 0]
drag, startPoint x: 480, startPoint y: 338, endPoint x: 113, endPoint y: 294, distance: 369.2
click at [113, 294] on div "Authentication settings" at bounding box center [100, 292] width 96 height 16
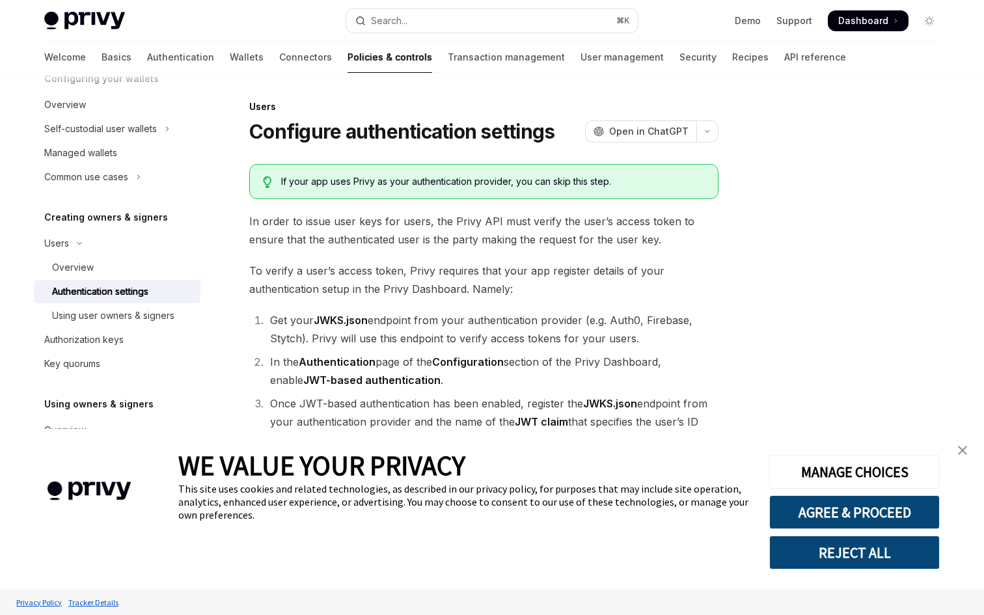
scroll to position [94, 0]
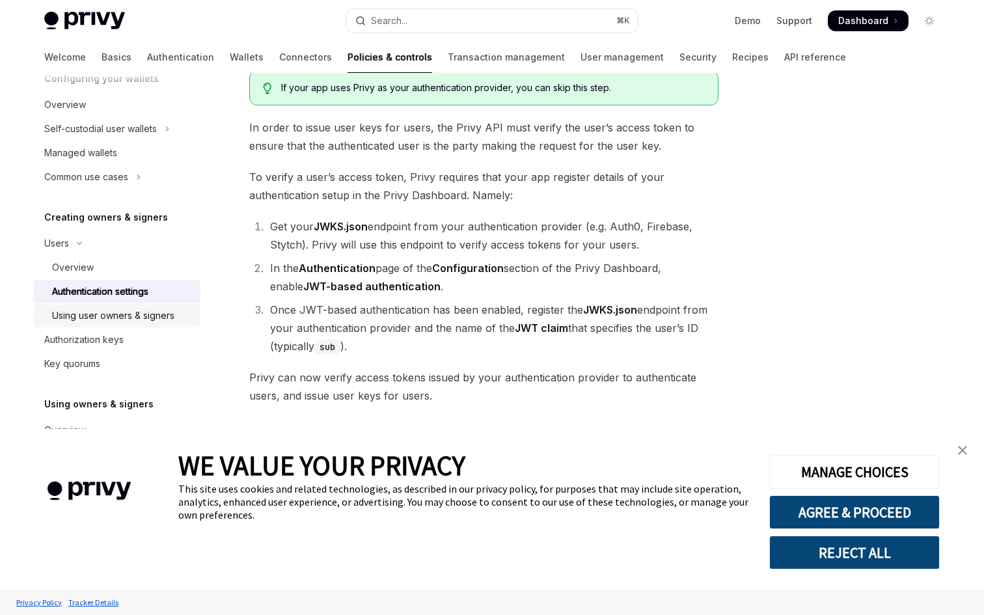
drag, startPoint x: 113, startPoint y: 294, endPoint x: 103, endPoint y: 312, distance: 21.3
click at [103, 312] on div "Using user owners & signers" at bounding box center [113, 316] width 122 height 16
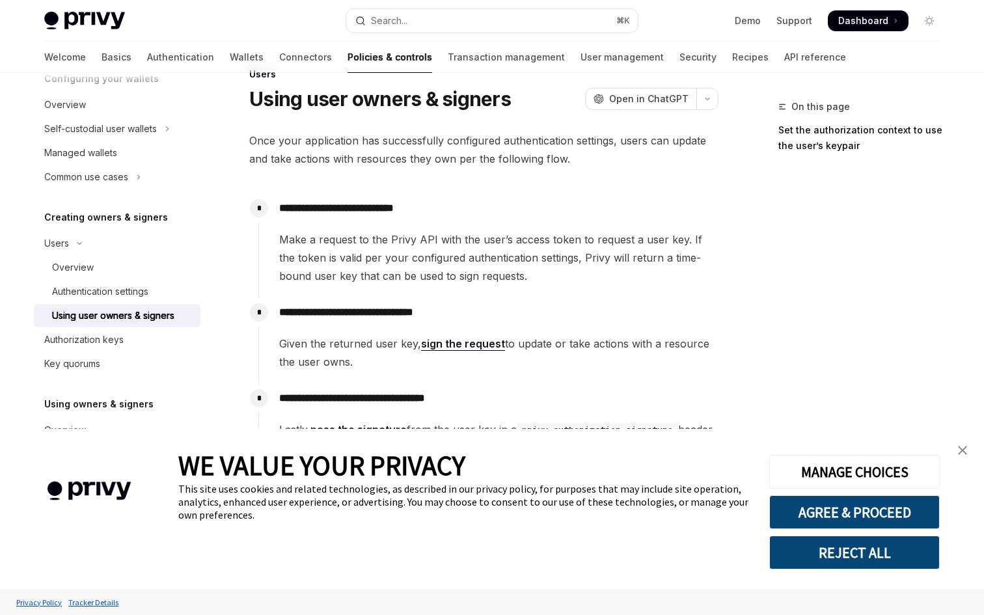
scroll to position [40, 0]
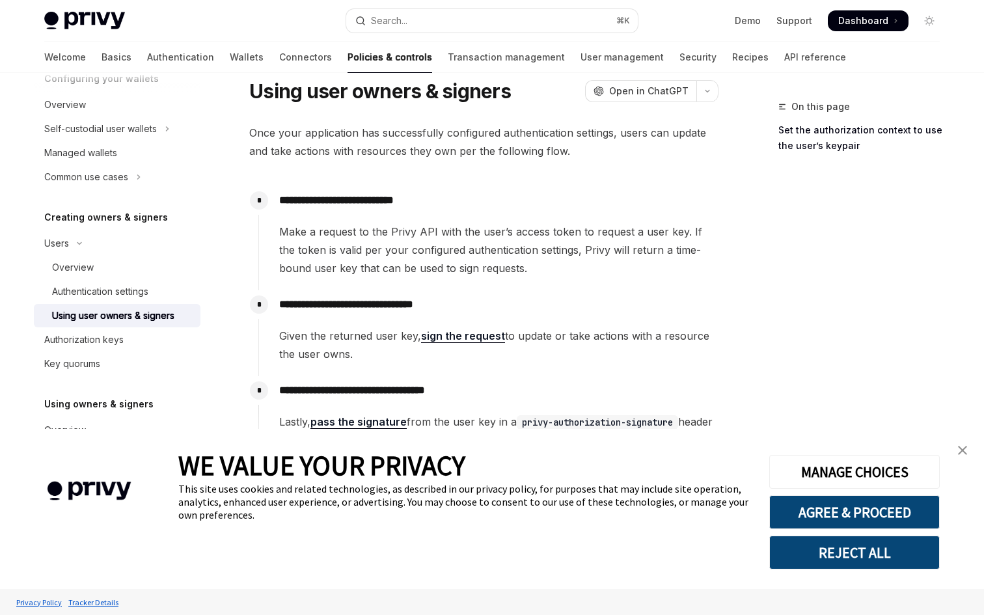
drag, startPoint x: 103, startPoint y: 312, endPoint x: 960, endPoint y: 451, distance: 867.7
click at [960, 451] on img "close banner" at bounding box center [962, 450] width 9 height 9
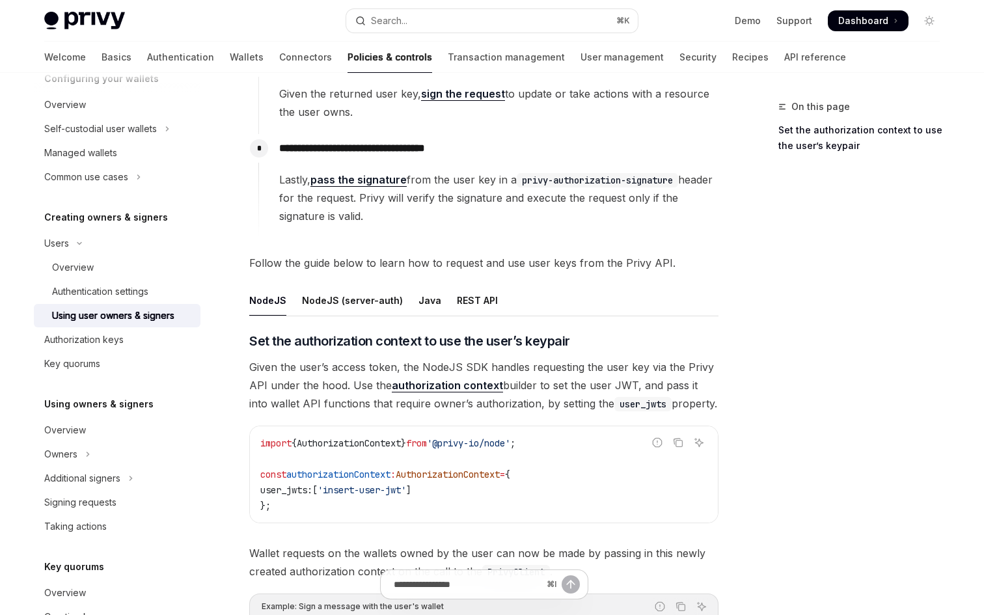
scroll to position [280, 0]
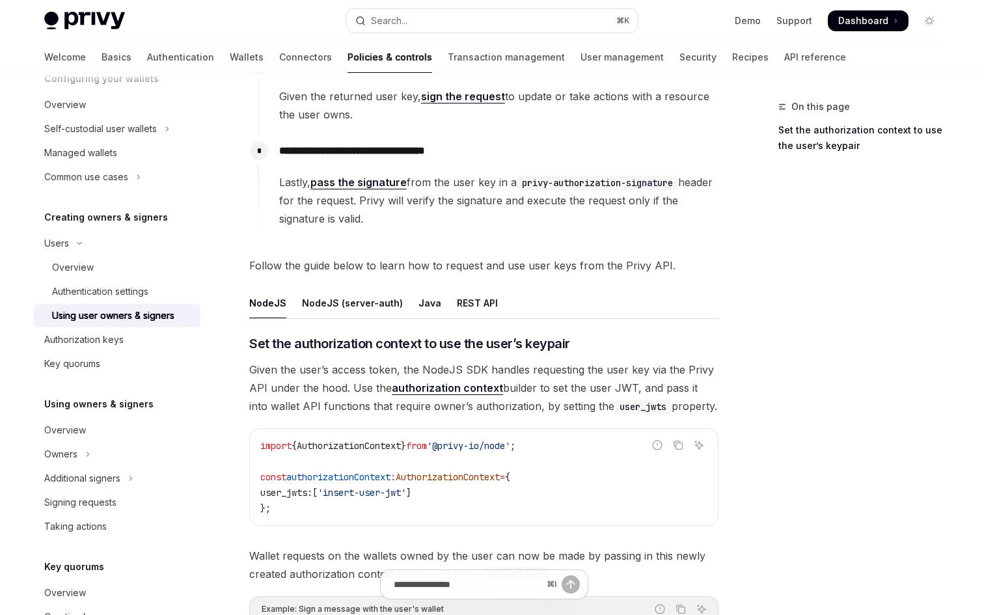
click at [363, 305] on div "NodeJS (server-auth)" at bounding box center [352, 303] width 101 height 31
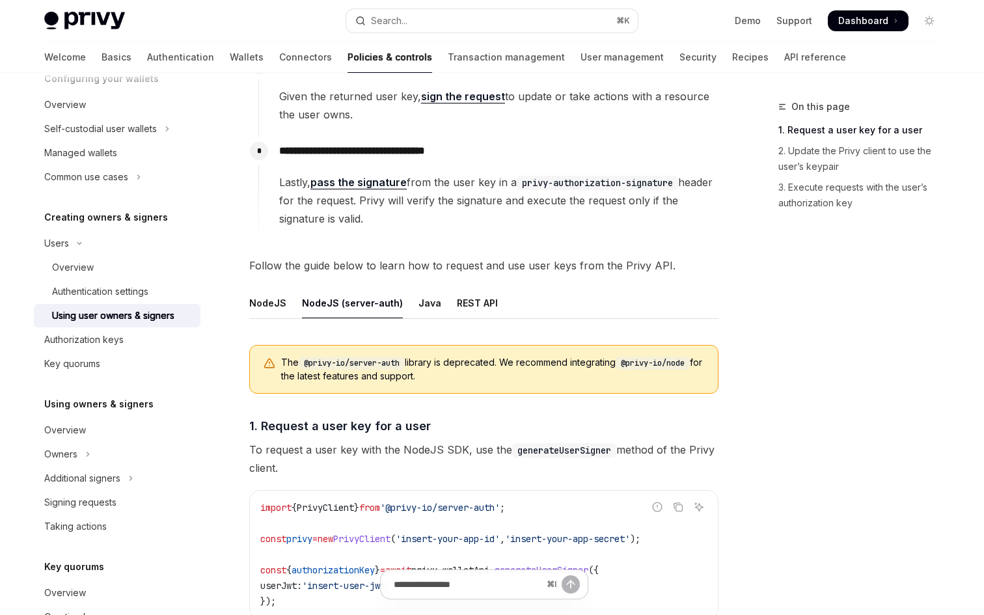
click at [406, 304] on ul "NodeJS NodeJS (server-auth) Java REST API" at bounding box center [483, 303] width 469 height 31
click at [424, 305] on div "Java" at bounding box center [430, 303] width 23 height 31
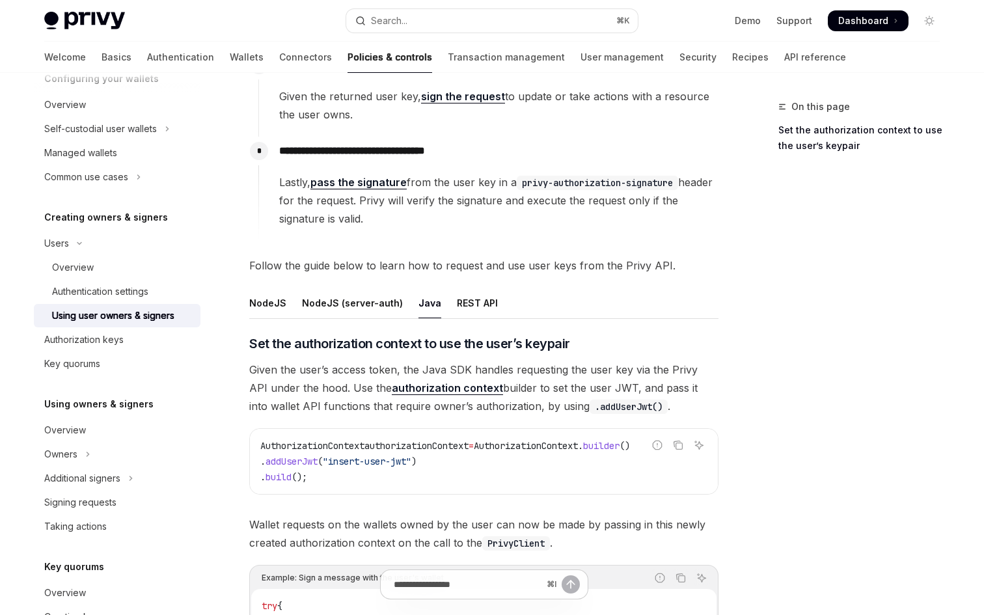
click at [458, 301] on div "REST API" at bounding box center [477, 303] width 41 height 31
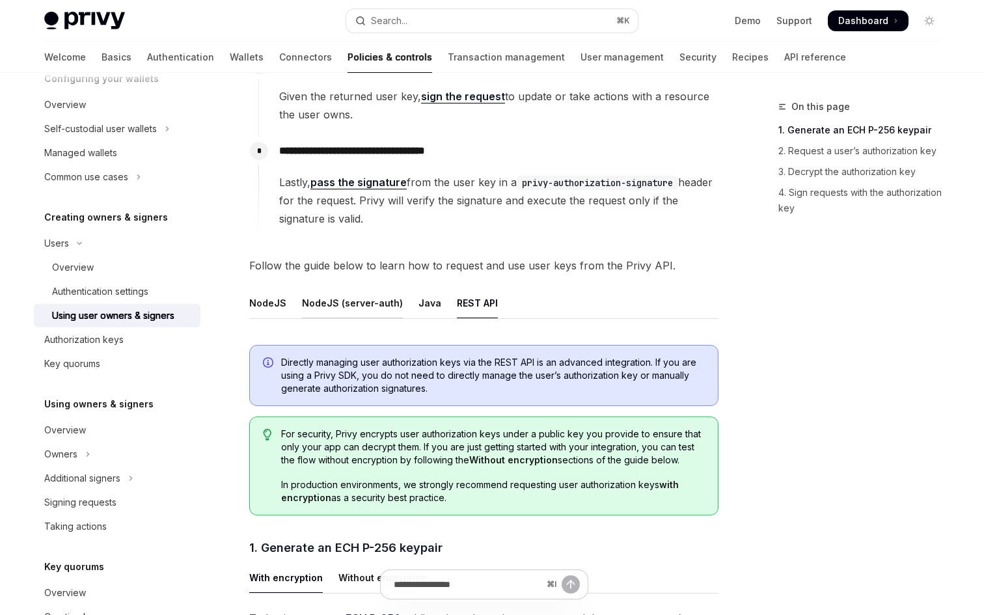
drag, startPoint x: 960, startPoint y: 451, endPoint x: 346, endPoint y: 301, distance: 632.4
click at [346, 301] on div "NodeJS (server-auth)" at bounding box center [352, 303] width 101 height 31
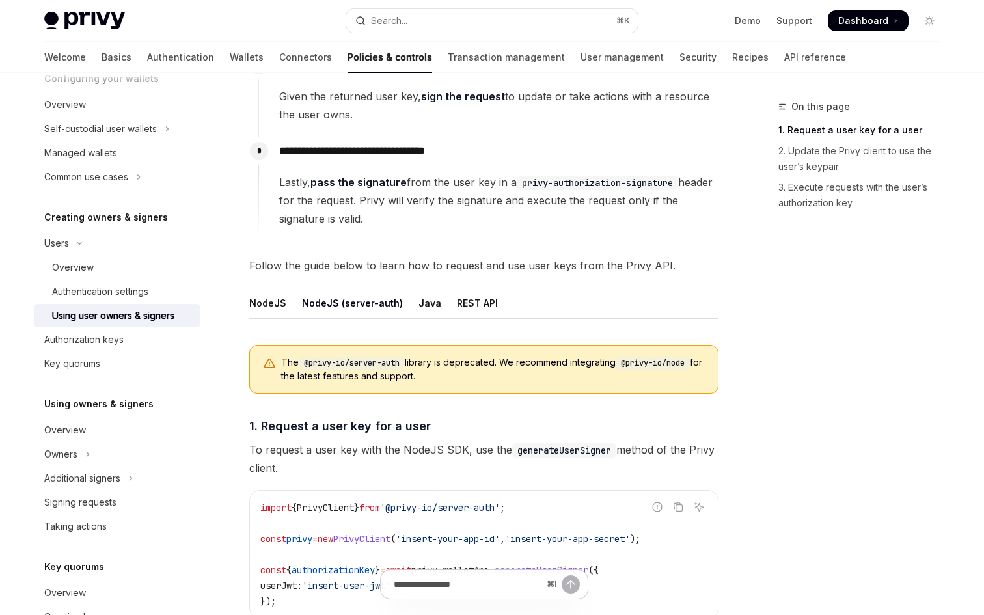
click at [430, 301] on div "Java" at bounding box center [430, 303] width 23 height 31
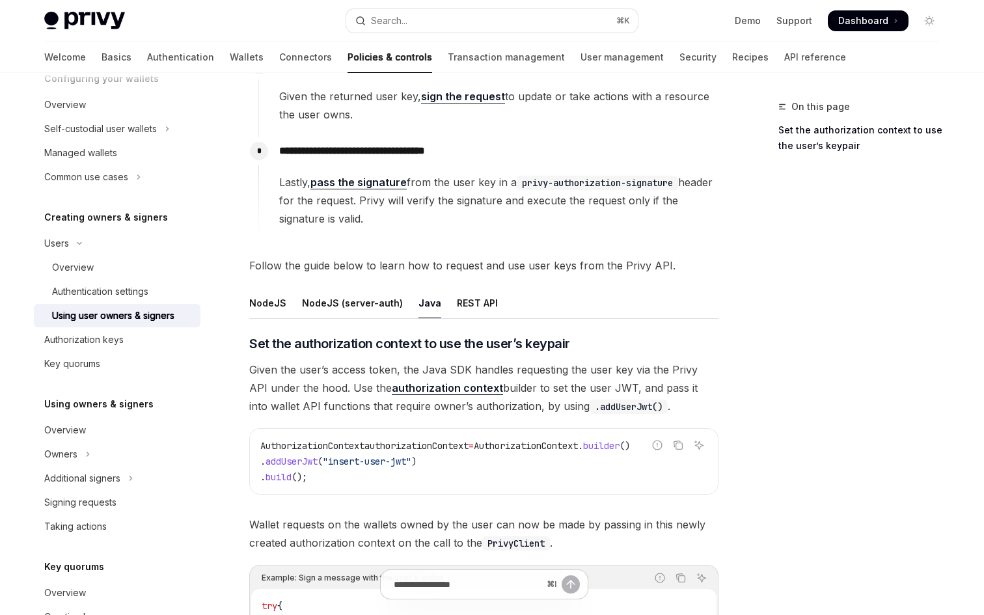
click at [499, 301] on ul "NodeJS NodeJS (server-auth) Java REST API" at bounding box center [483, 303] width 469 height 31
drag, startPoint x: 346, startPoint y: 301, endPoint x: 477, endPoint y: 304, distance: 131.5
click at [477, 304] on div "REST API" at bounding box center [477, 303] width 41 height 31
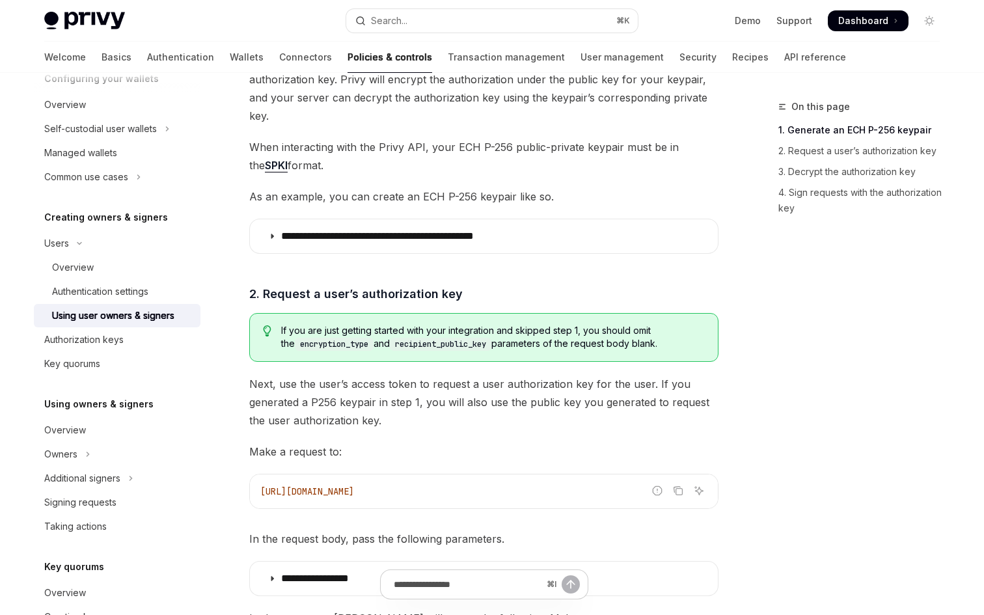
scroll to position [574, 0]
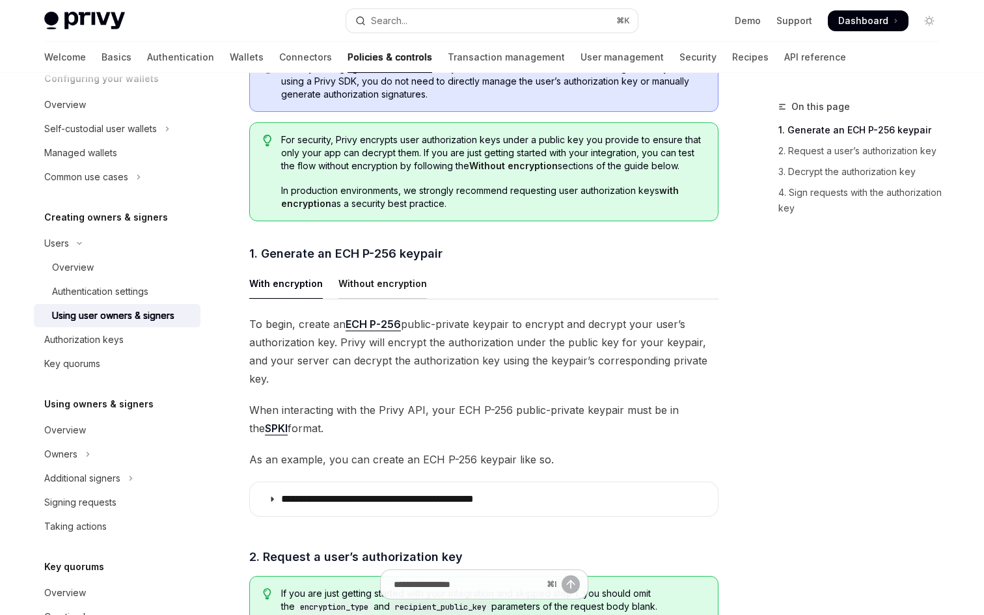
drag, startPoint x: 477, startPoint y: 304, endPoint x: 374, endPoint y: 290, distance: 104.4
click at [374, 290] on div "Without encryption" at bounding box center [382, 283] width 89 height 31
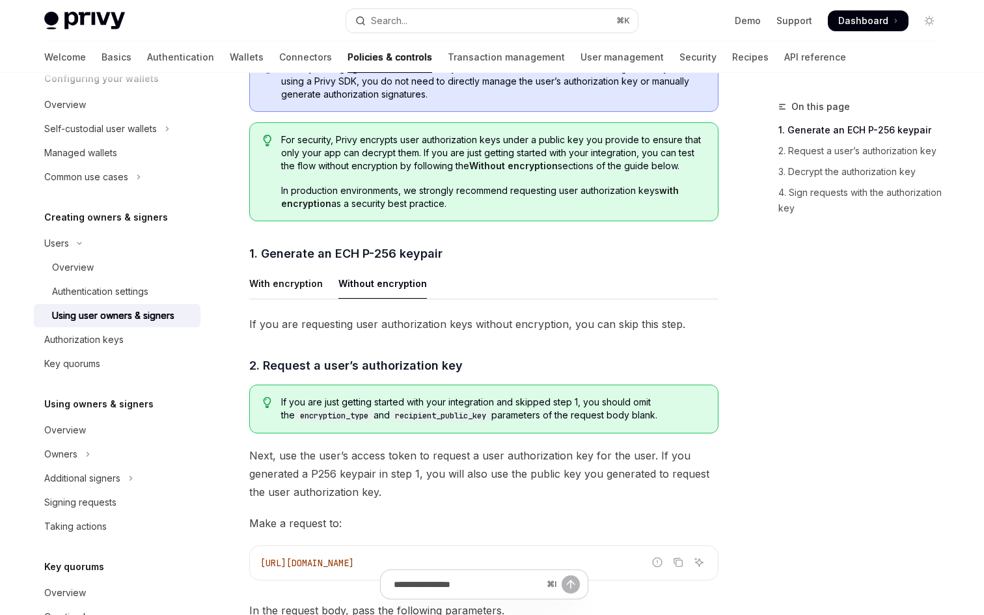
click at [286, 288] on div "With encryption" at bounding box center [286, 283] width 74 height 31
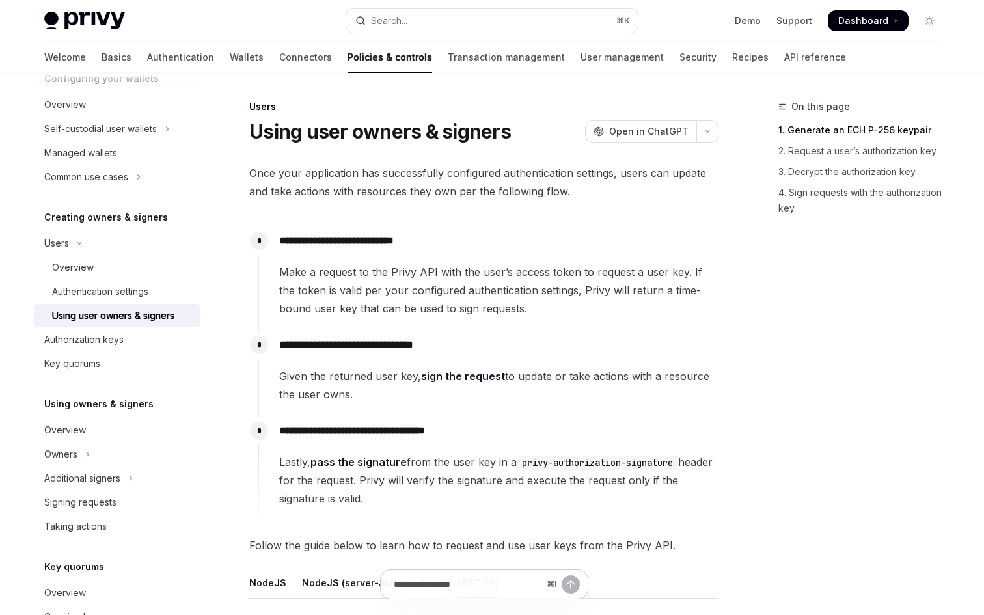
scroll to position [214, 0]
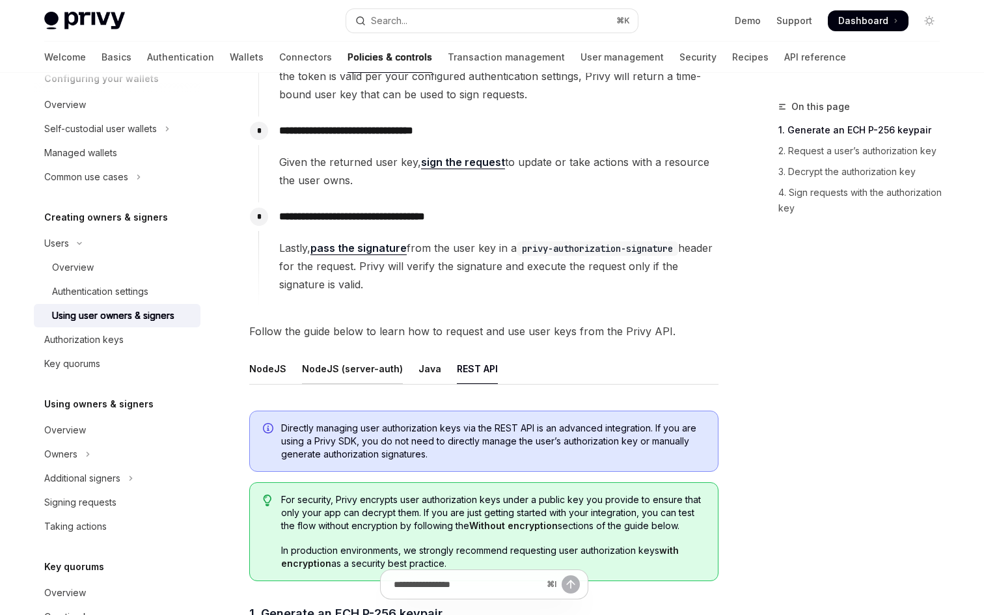
drag, startPoint x: 374, startPoint y: 290, endPoint x: 333, endPoint y: 361, distance: 81.1
click at [333, 361] on div "NodeJS (server-auth)" at bounding box center [352, 368] width 101 height 31
type textarea "*"
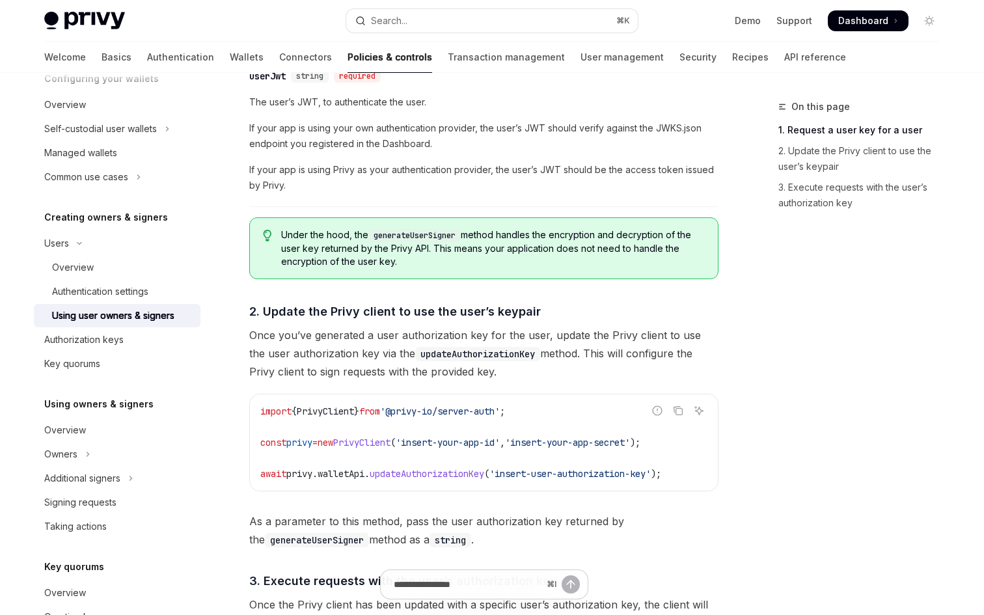
scroll to position [667, 0]
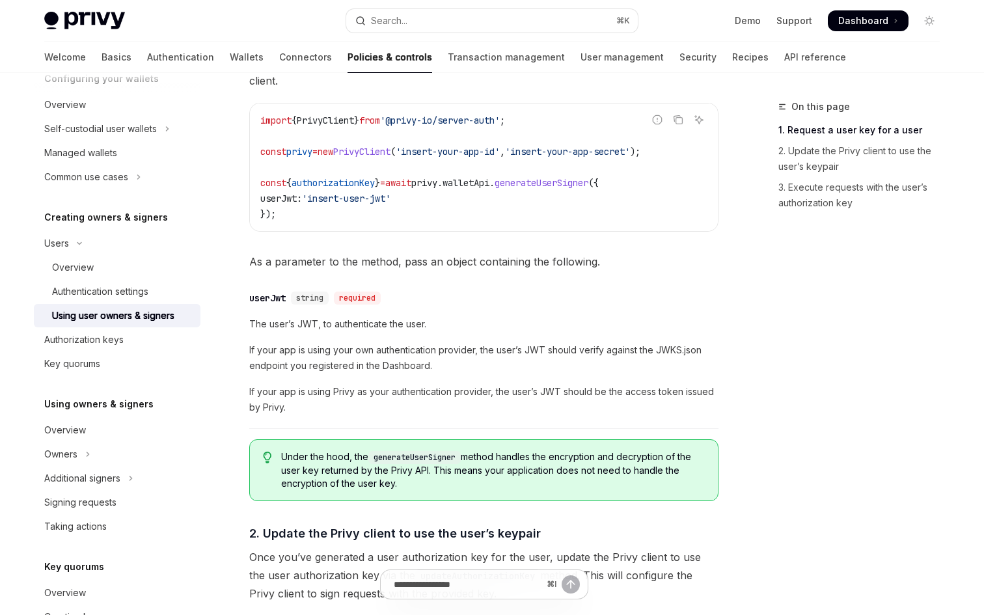
click at [536, 188] on span "generateUserSigner" at bounding box center [542, 183] width 94 height 12
click at [531, 181] on span "generateUserSigner" at bounding box center [542, 183] width 94 height 12
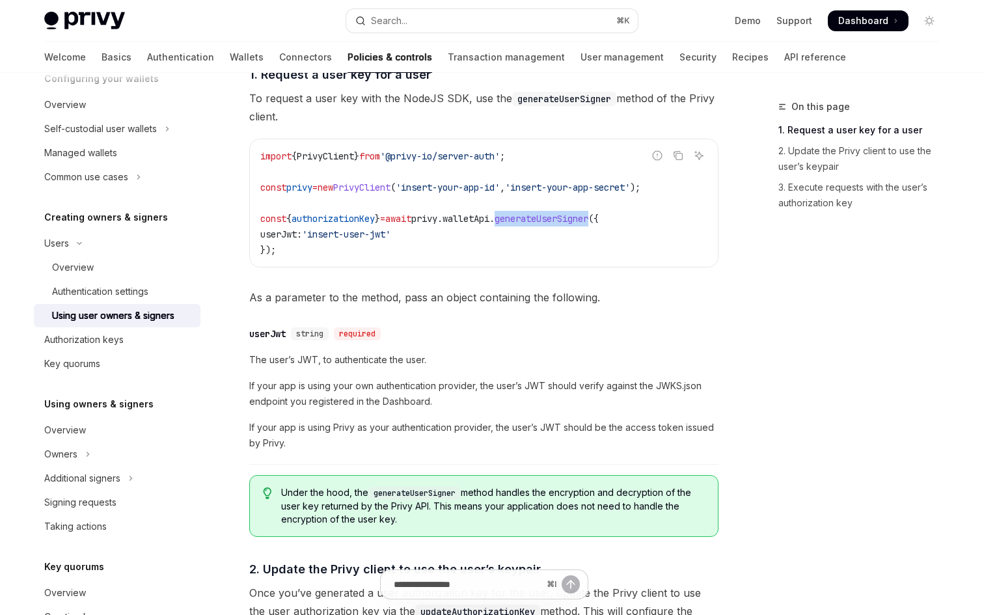
scroll to position [629, 0]
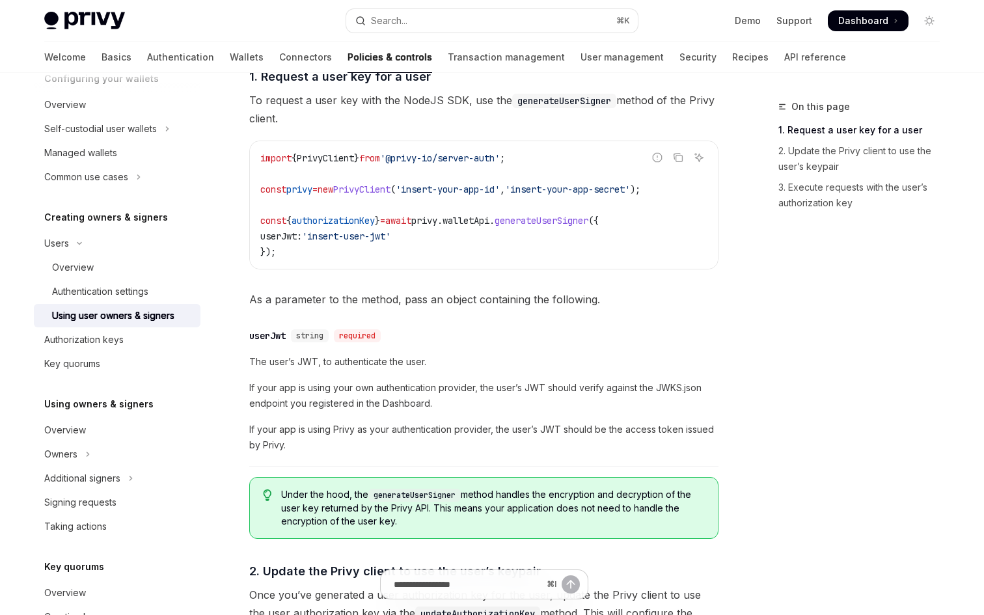
drag, startPoint x: 333, startPoint y: 361, endPoint x: 568, endPoint y: 218, distance: 274.3
click at [568, 218] on span "generateUserSigner" at bounding box center [542, 221] width 94 height 12
click at [443, 219] on span "." at bounding box center [439, 221] width 5 height 12
copy span "walletApi . generateUserSigner"
drag, startPoint x: 568, startPoint y: 218, endPoint x: 623, endPoint y: 223, distance: 55.5
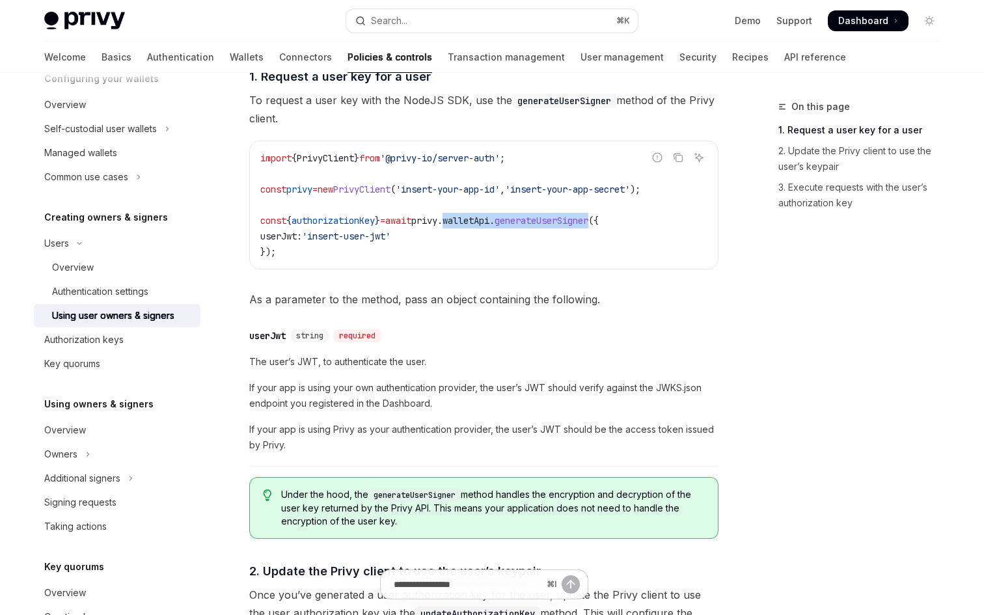
click at [599, 223] on span "const { authorizationKey } = await privy . walletApi . generateUserSigner ({" at bounding box center [429, 221] width 338 height 12
